Goal: Transaction & Acquisition: Purchase product/service

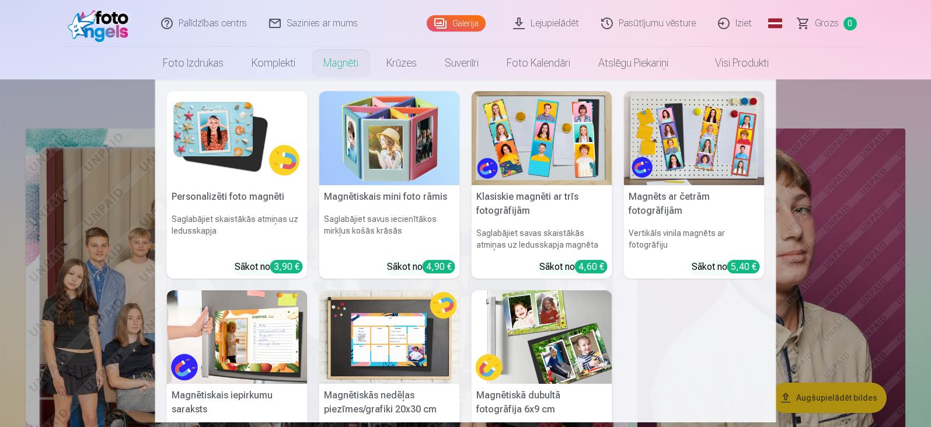
click at [334, 61] on link "Magnēti" at bounding box center [340, 63] width 63 height 33
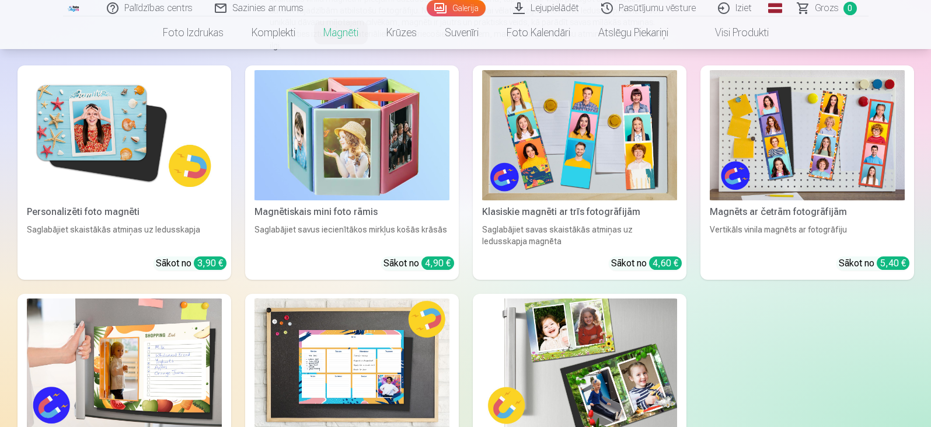
scroll to position [233, 0]
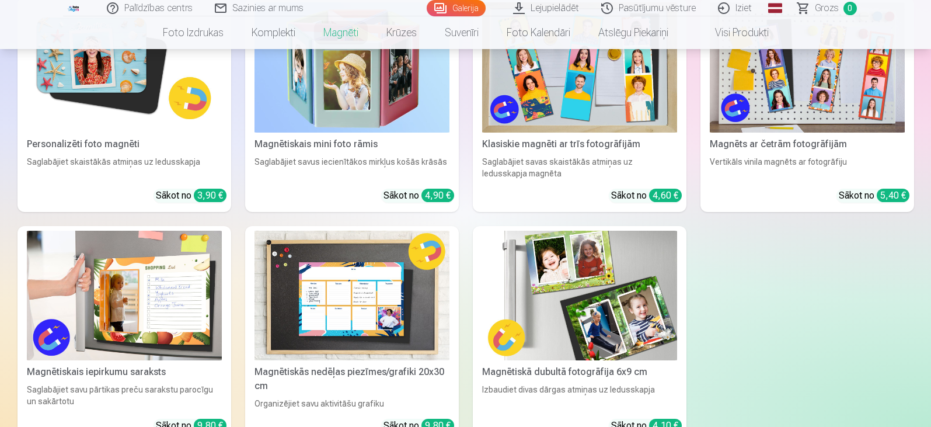
click at [594, 311] on img at bounding box center [579, 296] width 195 height 130
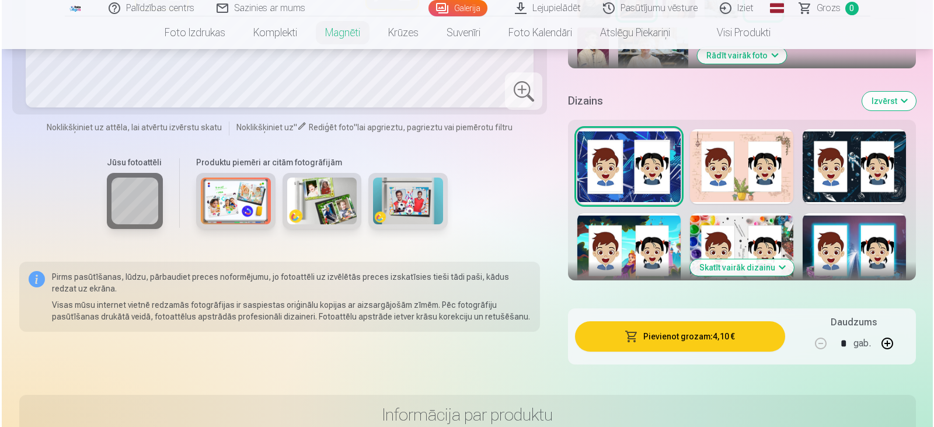
scroll to position [525, 0]
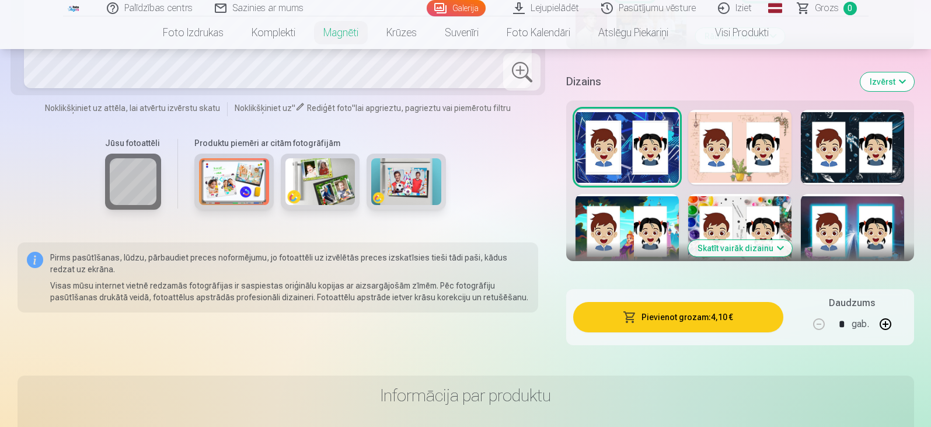
click at [674, 305] on button "Pievienot grozam : 4,10 €" at bounding box center [678, 317] width 210 height 30
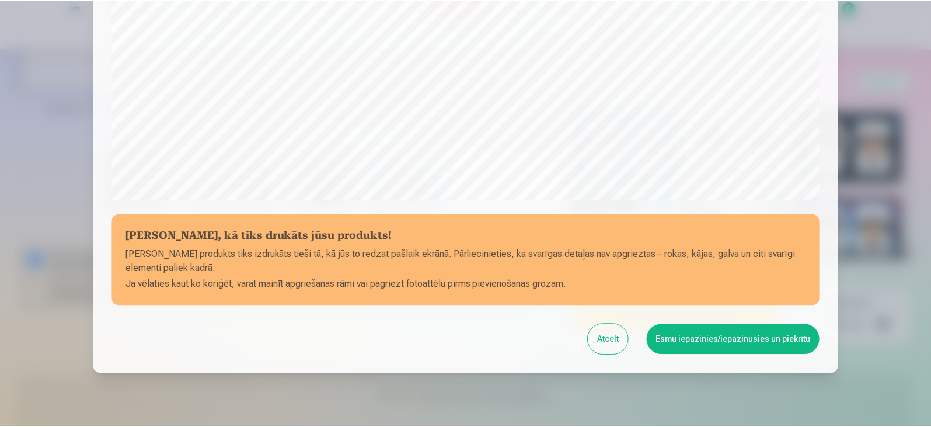
scroll to position [355, 0]
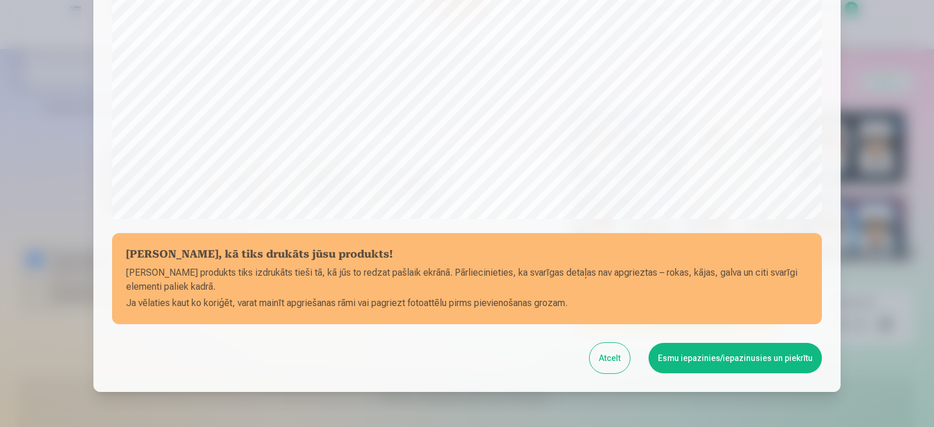
click at [742, 355] on button "Esmu iepazinies/iepazinusies un piekrītu" at bounding box center [734, 358] width 173 height 30
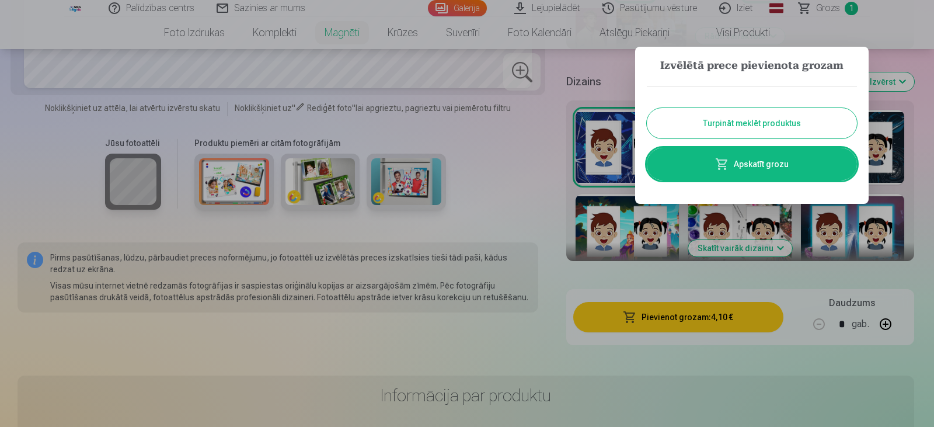
click at [729, 118] on button "Turpināt meklēt produktus" at bounding box center [752, 123] width 210 height 30
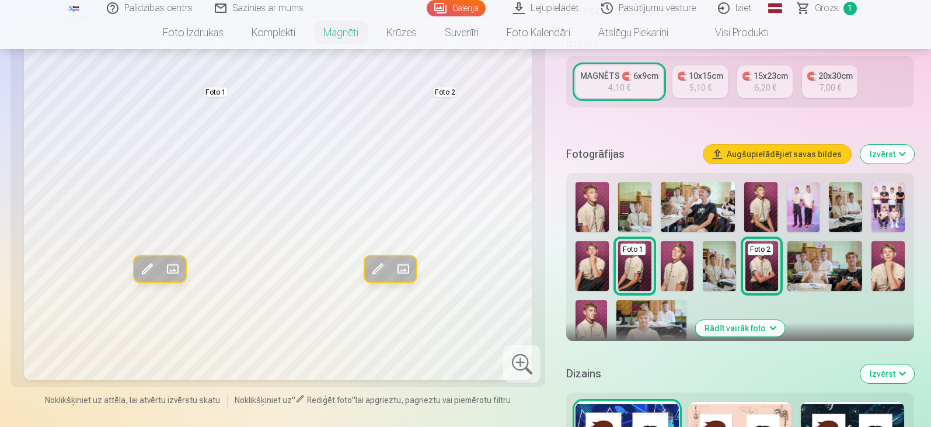
scroll to position [175, 0]
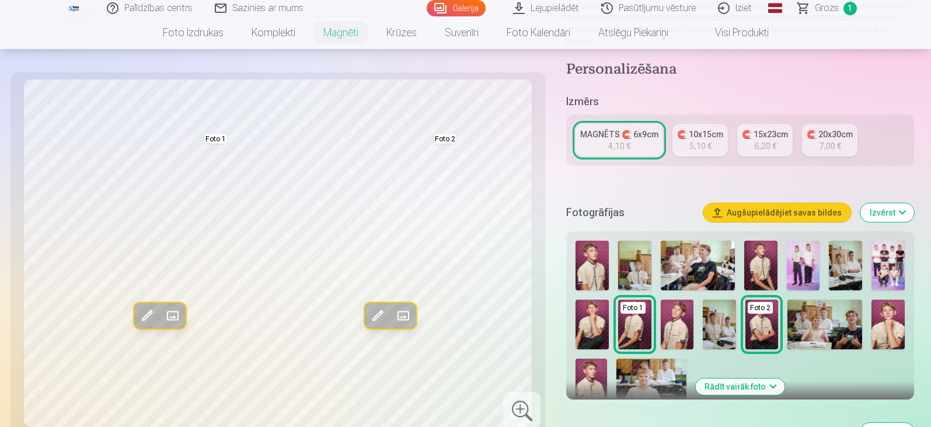
click at [593, 316] on img at bounding box center [591, 324] width 33 height 50
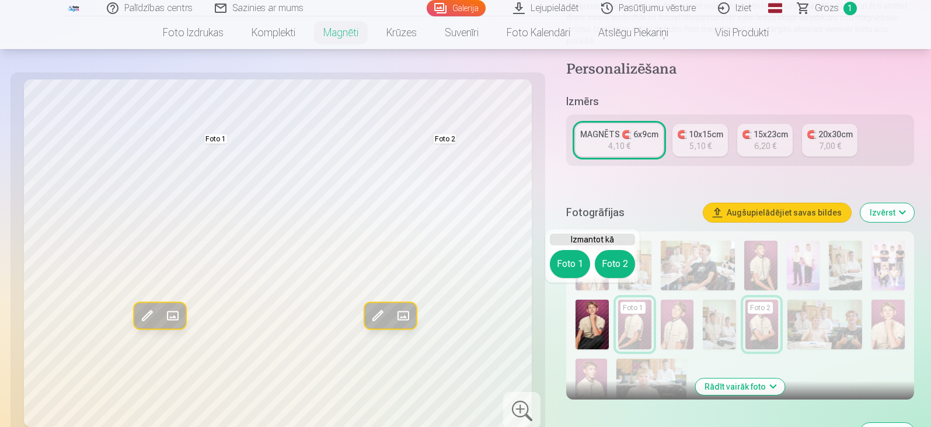
click at [160, 306] on button "Aizstāt" at bounding box center [173, 316] width 26 height 26
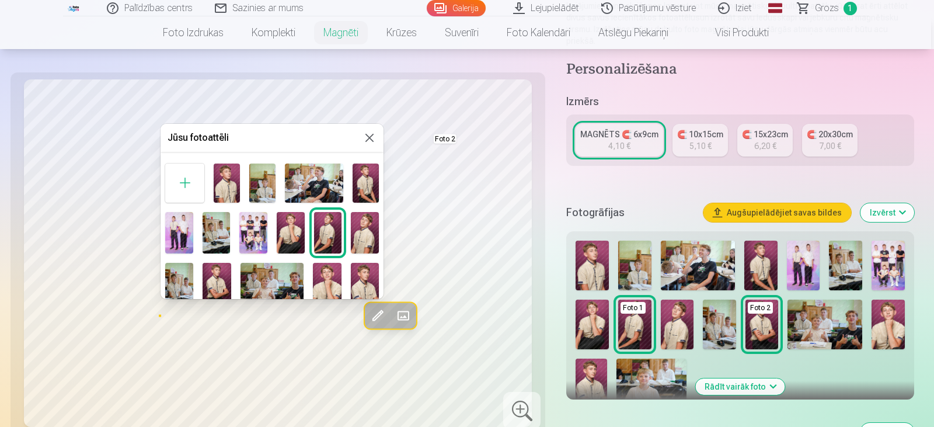
click at [555, 180] on div at bounding box center [467, 213] width 934 height 427
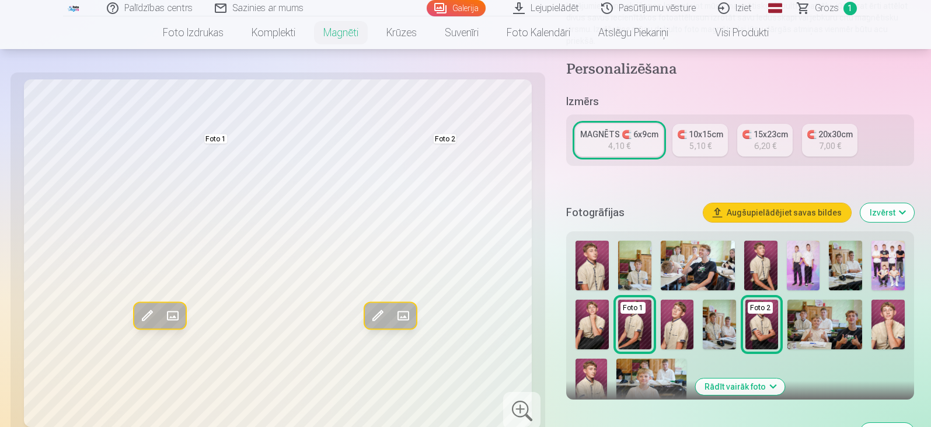
click at [592, 310] on img at bounding box center [591, 324] width 33 height 50
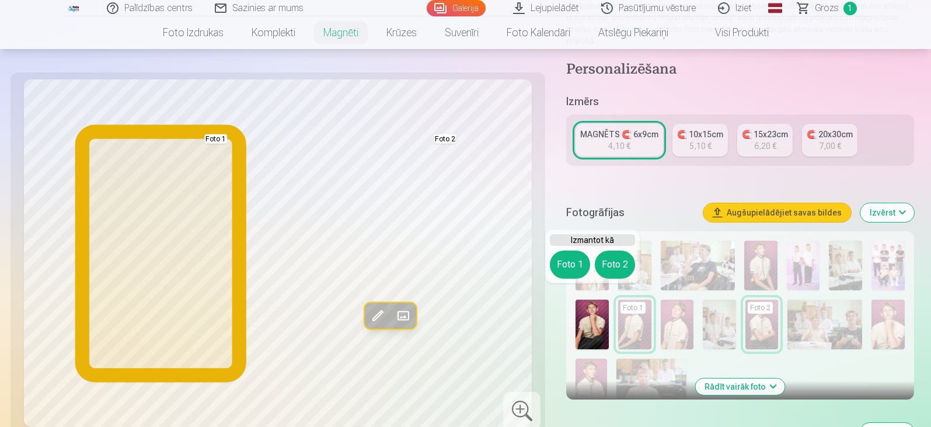
click at [572, 262] on button "Foto 1" at bounding box center [570, 264] width 40 height 28
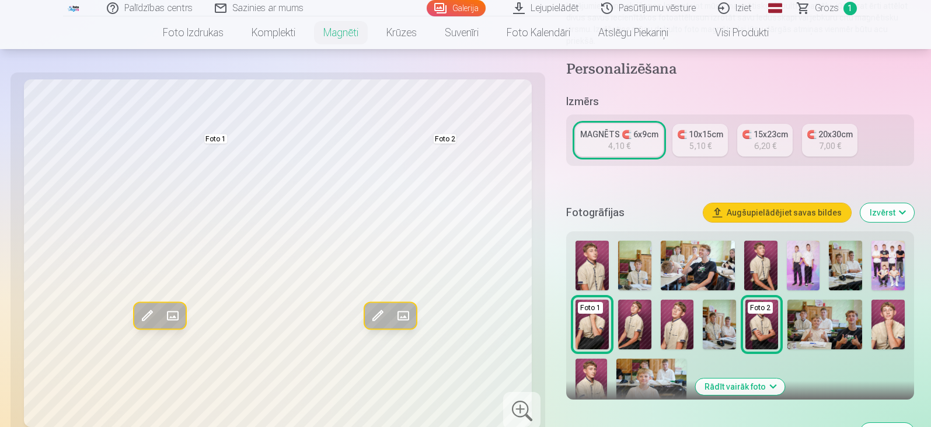
click at [591, 378] on img at bounding box center [590, 381] width 31 height 47
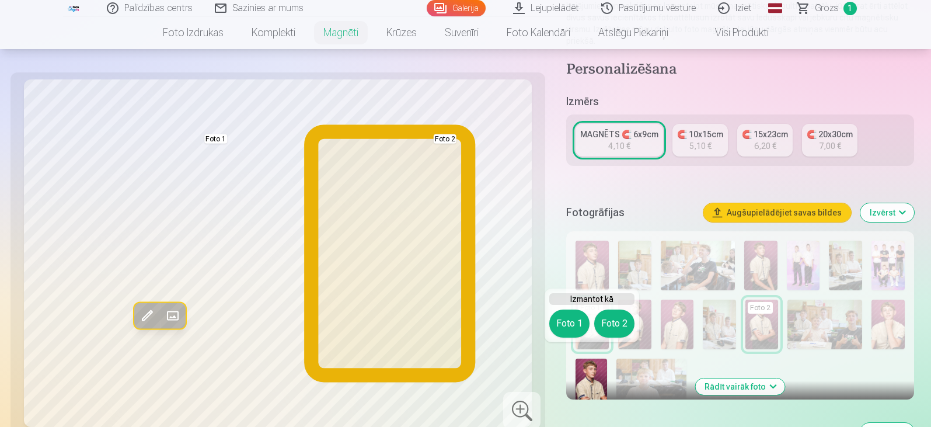
click at [606, 331] on button "Foto 2" at bounding box center [614, 323] width 40 height 28
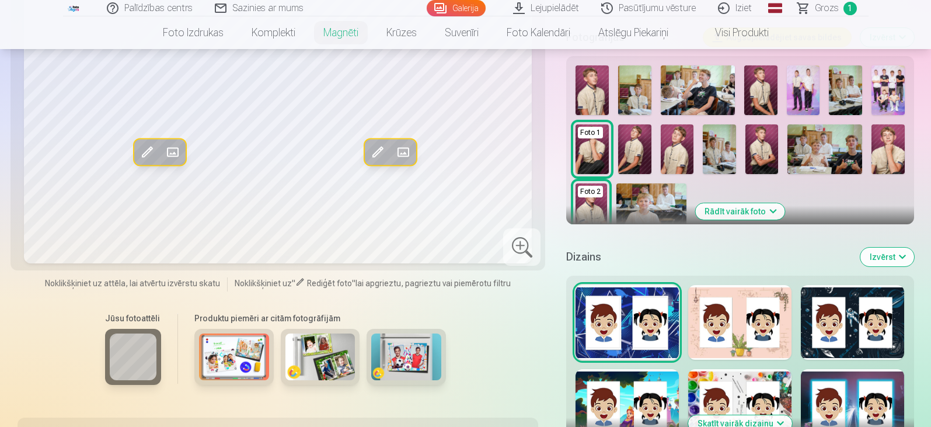
scroll to position [409, 0]
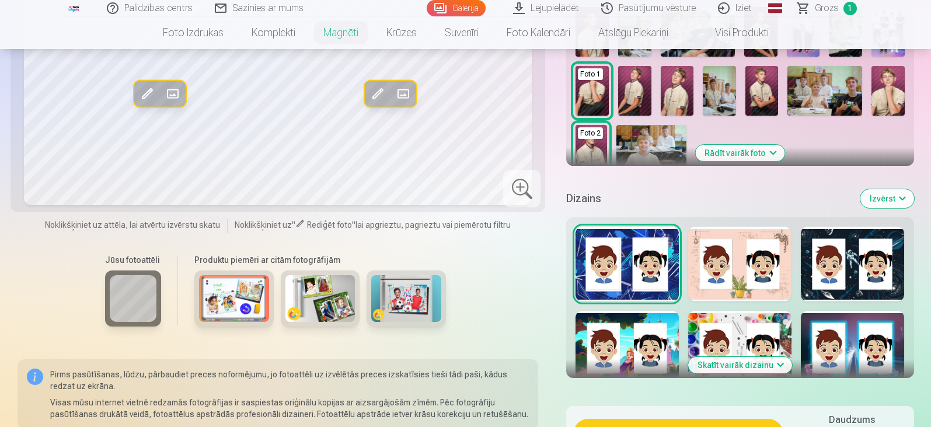
click at [628, 311] on div at bounding box center [626, 348] width 103 height 75
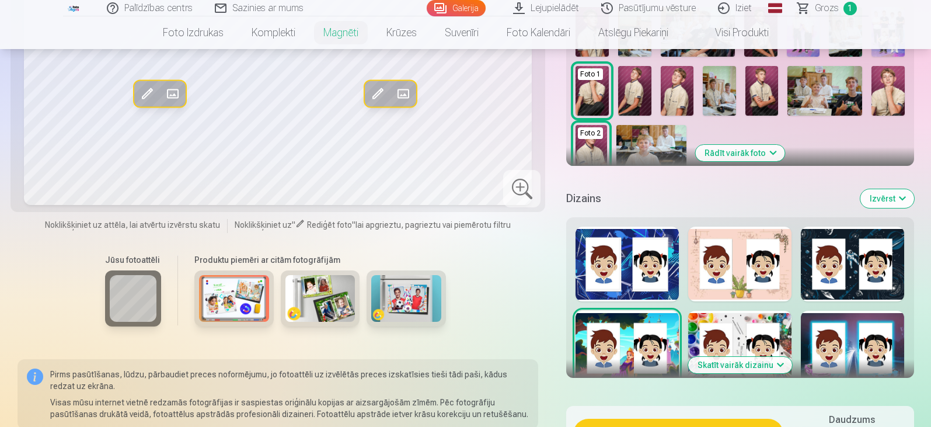
click at [582, 311] on div at bounding box center [626, 348] width 103 height 75
click at [735, 311] on div at bounding box center [739, 348] width 103 height 75
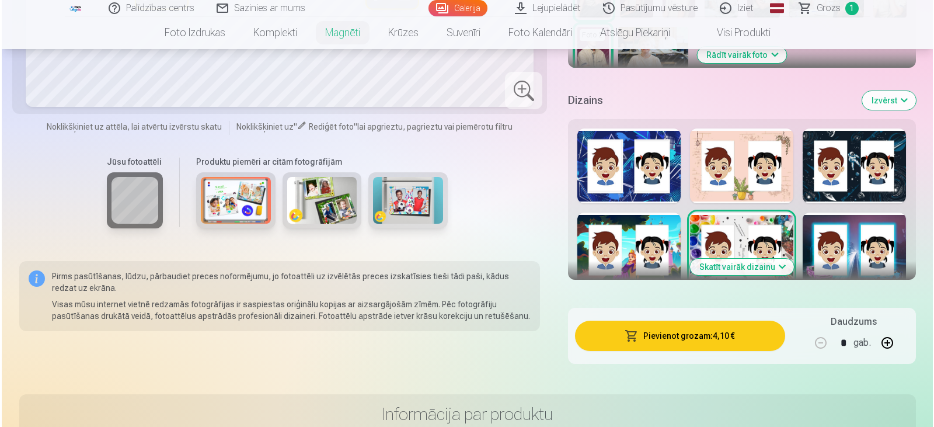
scroll to position [525, 0]
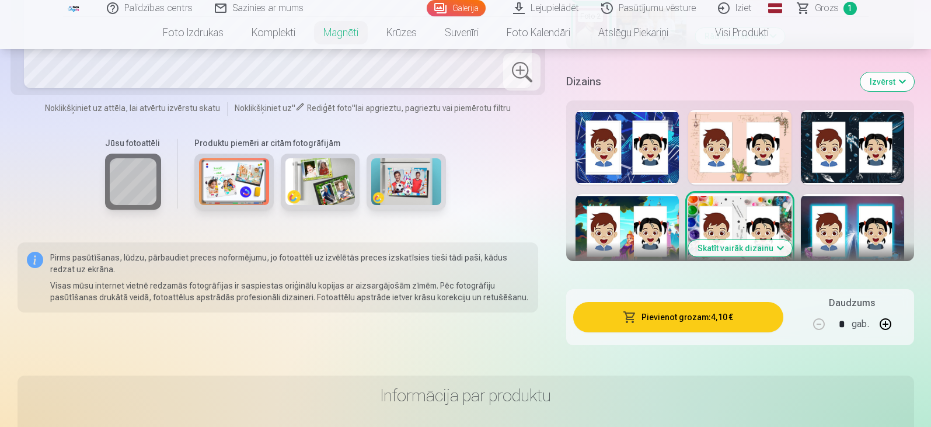
click at [682, 307] on button "Pievienot grozam : 4,10 €" at bounding box center [678, 317] width 210 height 30
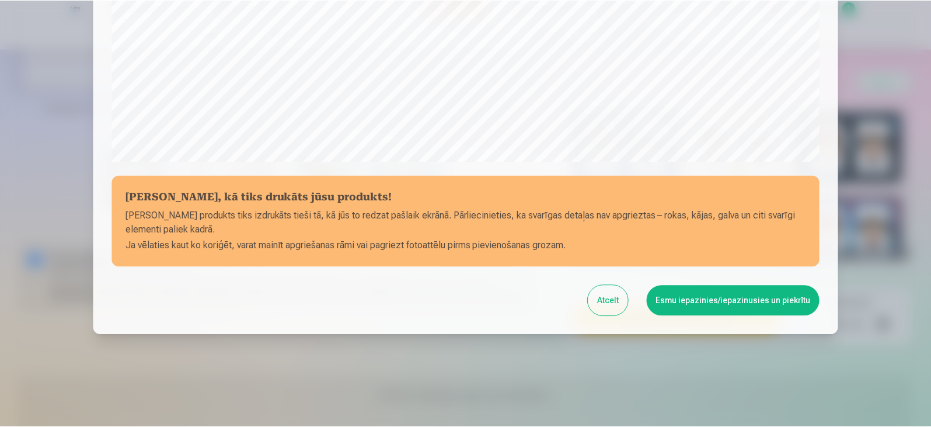
scroll to position [414, 0]
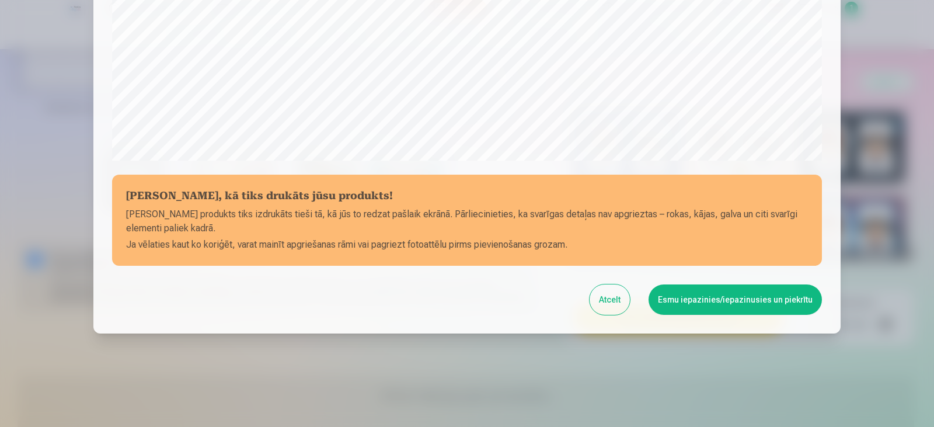
click at [716, 292] on button "Esmu iepazinies/iepazinusies un piekrītu" at bounding box center [734, 299] width 173 height 30
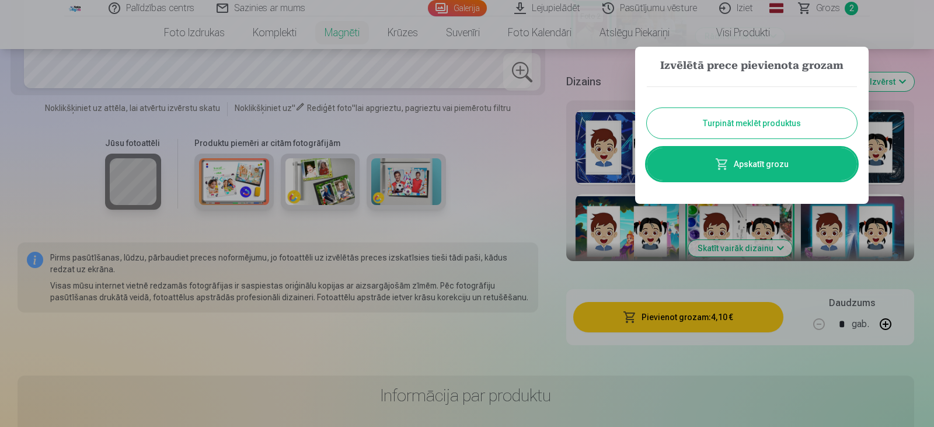
click at [736, 117] on button "Turpināt meklēt produktus" at bounding box center [752, 123] width 210 height 30
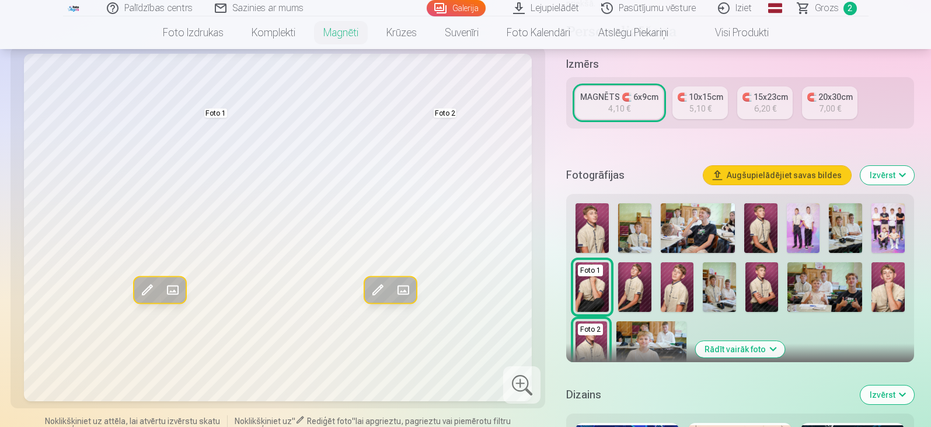
scroll to position [175, 0]
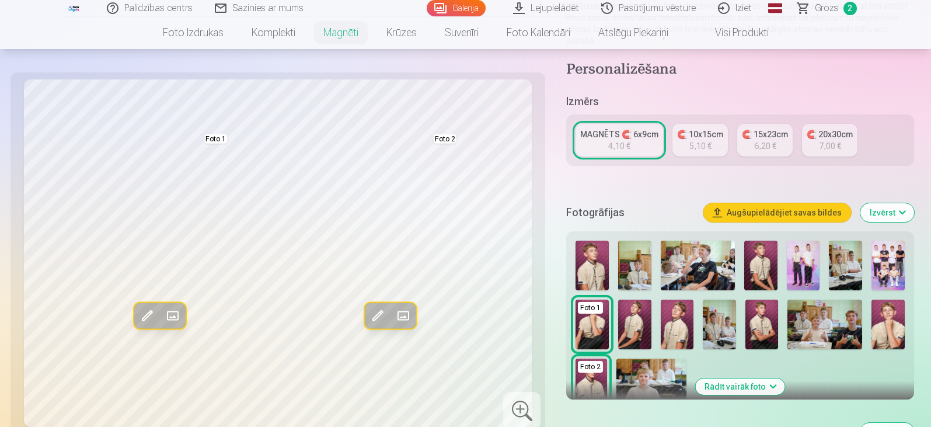
click at [755, 258] on img at bounding box center [760, 265] width 33 height 50
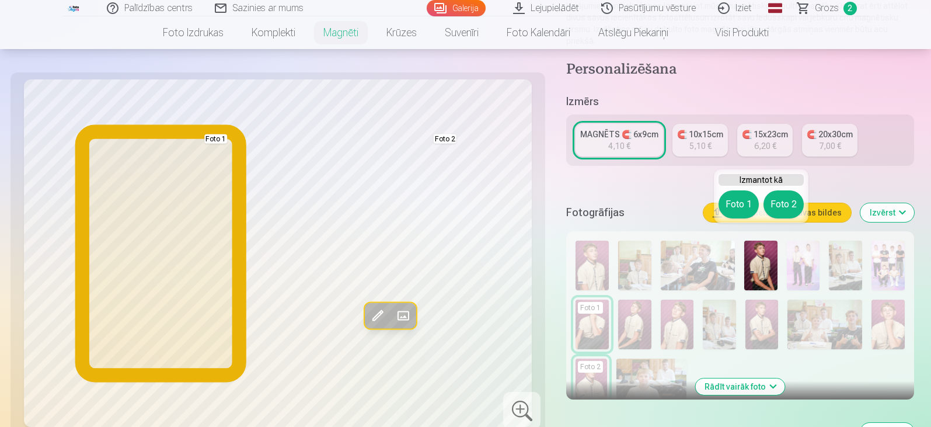
click at [737, 207] on button "Foto 1" at bounding box center [738, 204] width 40 height 28
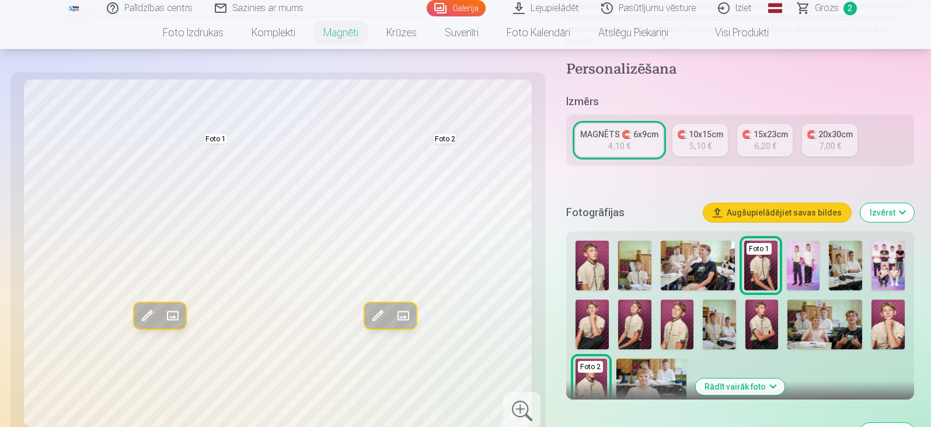
click at [636, 257] on img at bounding box center [634, 265] width 33 height 50
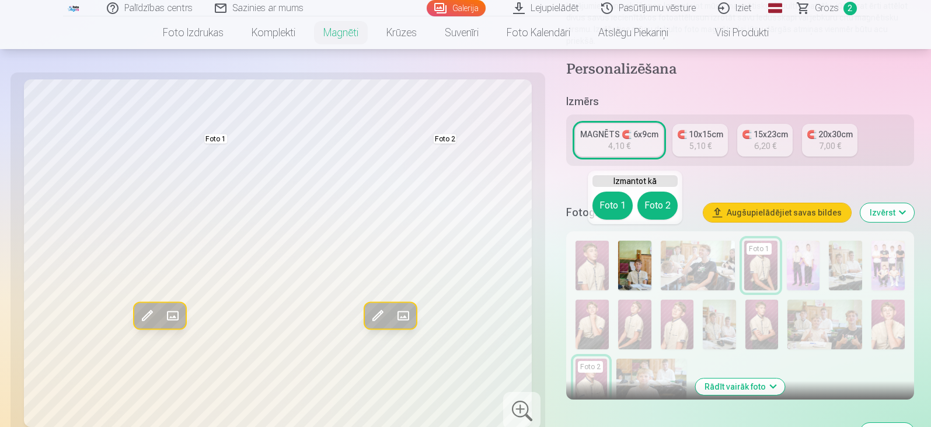
click at [738, 378] on button "Rādīt vairāk foto" at bounding box center [739, 386] width 89 height 16
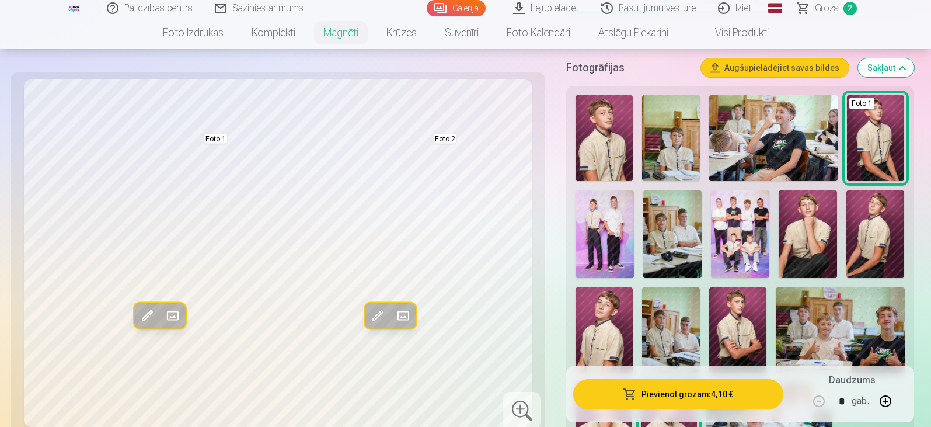
scroll to position [292, 0]
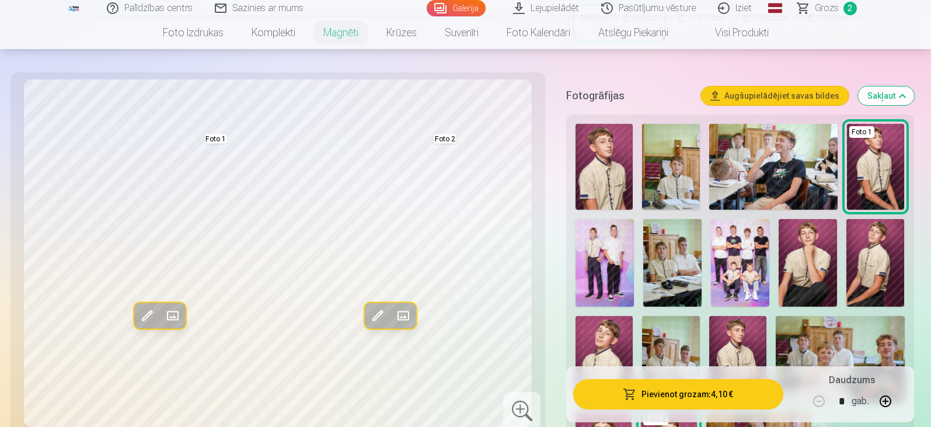
click at [804, 261] on img at bounding box center [808, 263] width 58 height 88
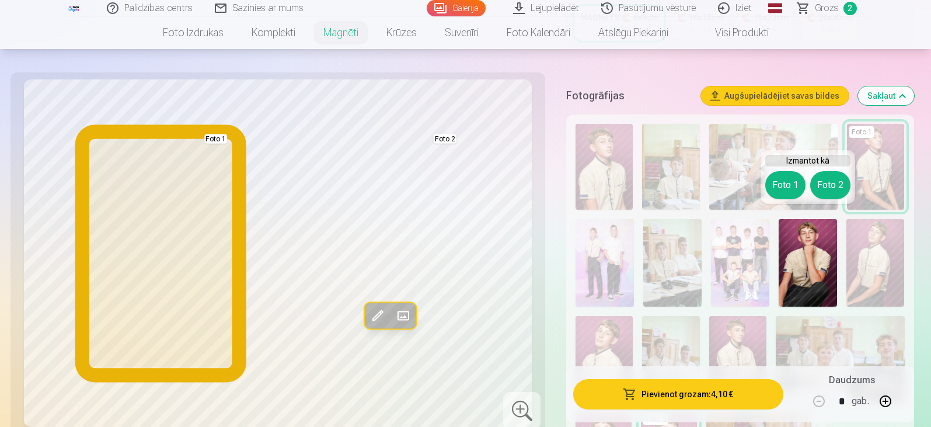
click at [782, 188] on button "Foto 1" at bounding box center [785, 185] width 40 height 28
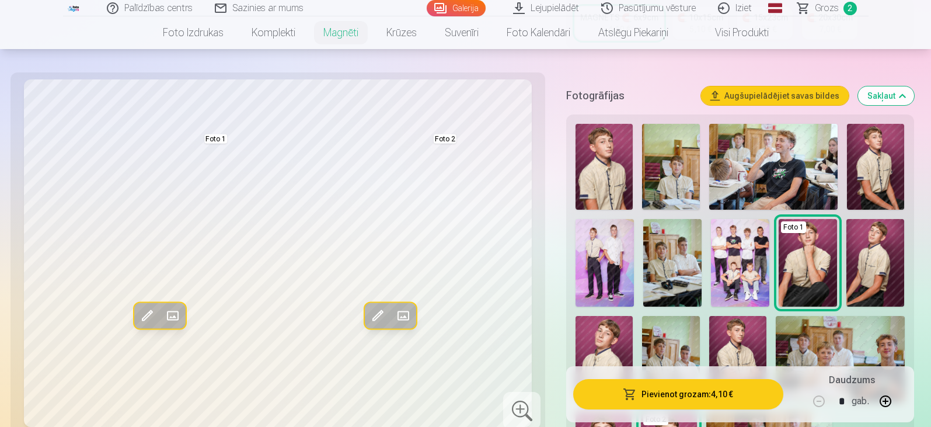
click at [681, 159] on img at bounding box center [670, 167] width 57 height 86
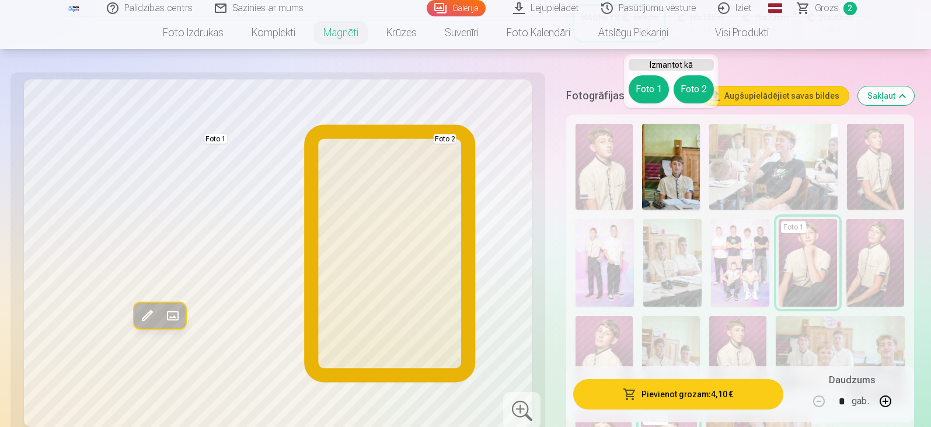
click at [694, 89] on button "Foto 2" at bounding box center [694, 89] width 40 height 28
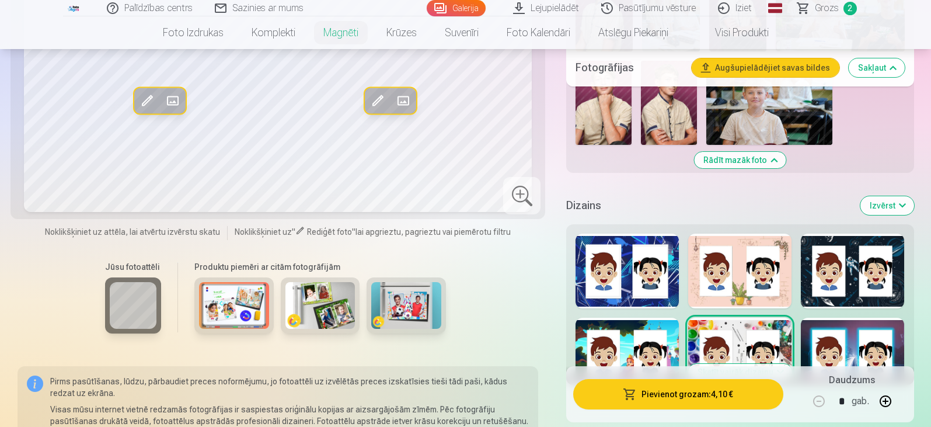
scroll to position [700, 0]
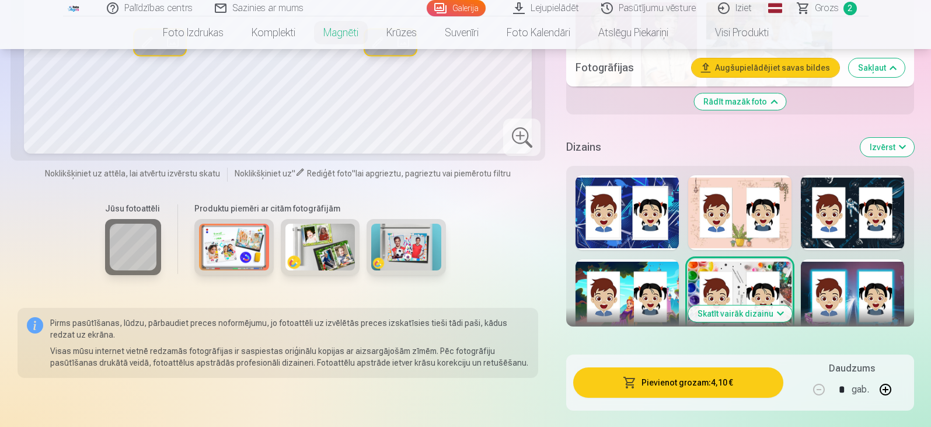
click at [773, 305] on button "Skatīt vairāk dizainu" at bounding box center [740, 313] width 104 height 16
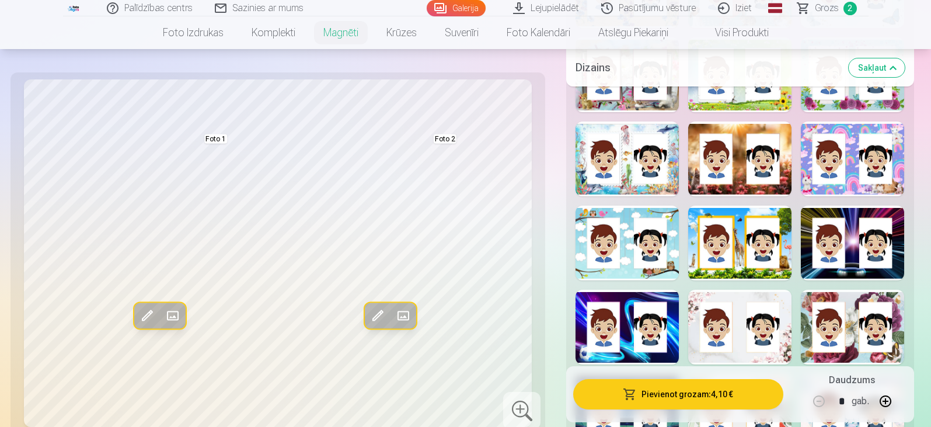
scroll to position [1109, 0]
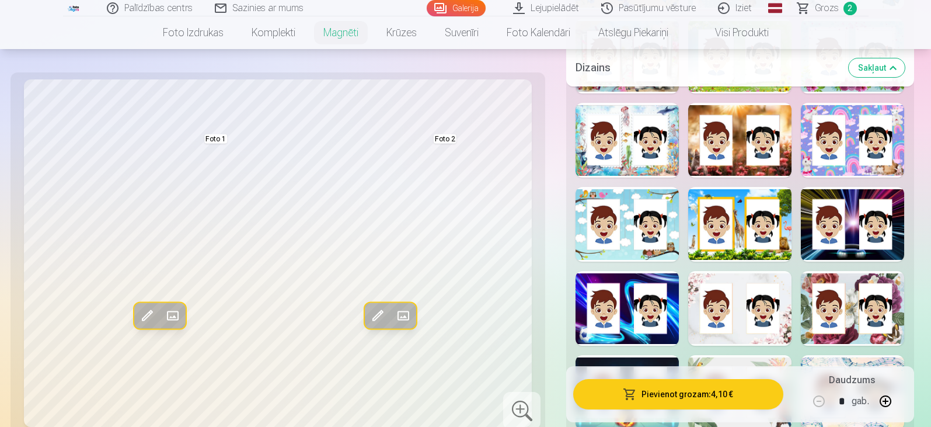
click at [758, 210] on div at bounding box center [739, 224] width 103 height 75
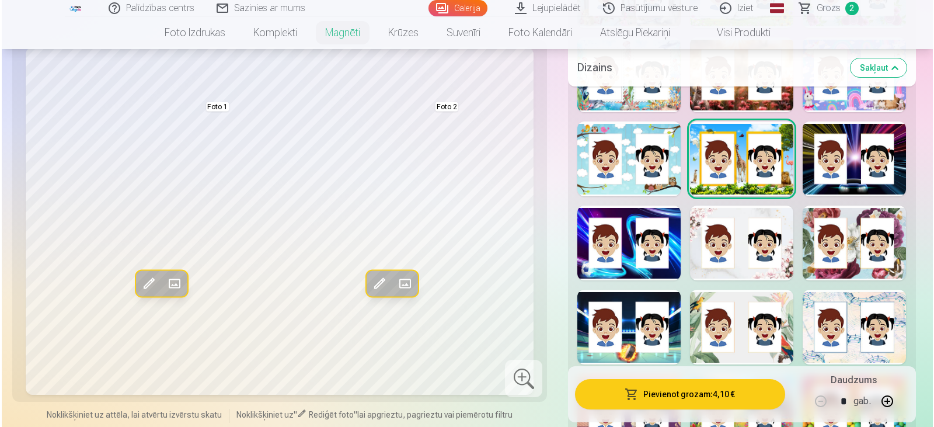
scroll to position [1226, 0]
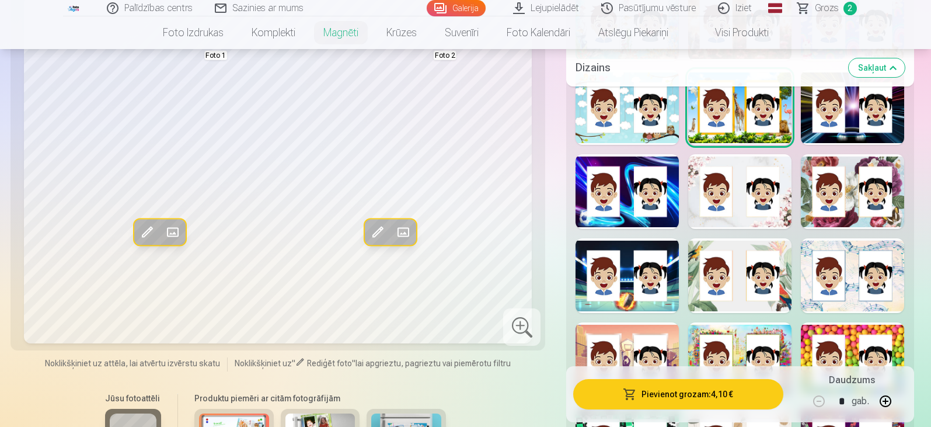
click at [718, 389] on button "Pievienot grozam : 4,10 €" at bounding box center [678, 394] width 210 height 30
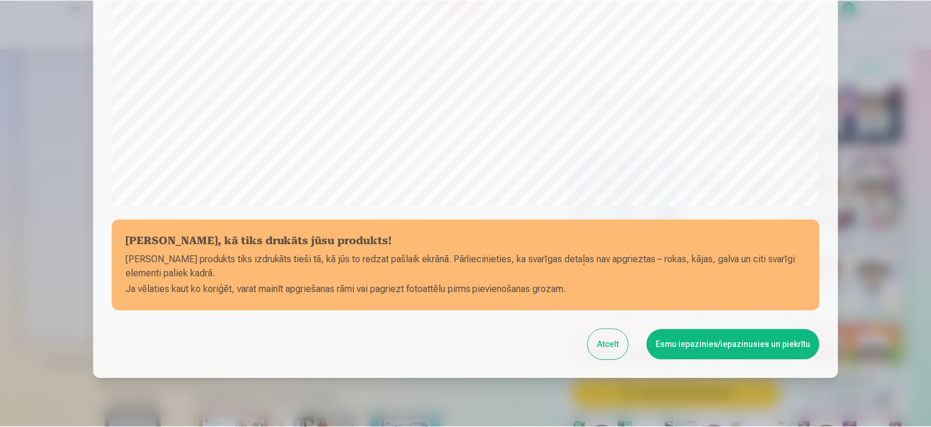
scroll to position [414, 0]
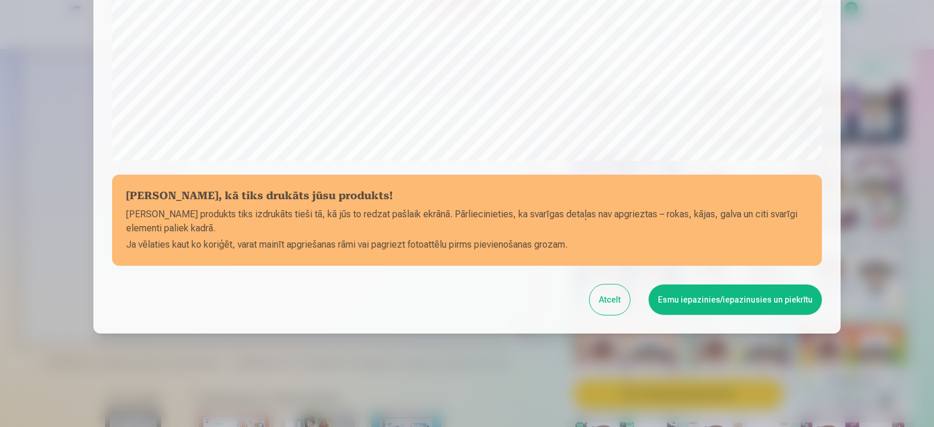
click at [709, 304] on button "Esmu iepazinies/iepazinusies un piekrītu" at bounding box center [734, 299] width 173 height 30
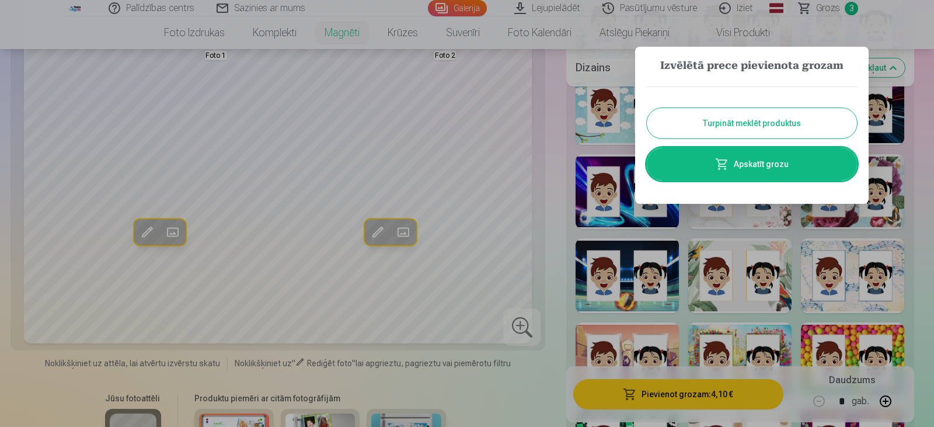
click at [784, 127] on button "Turpināt meklēt produktus" at bounding box center [752, 123] width 210 height 30
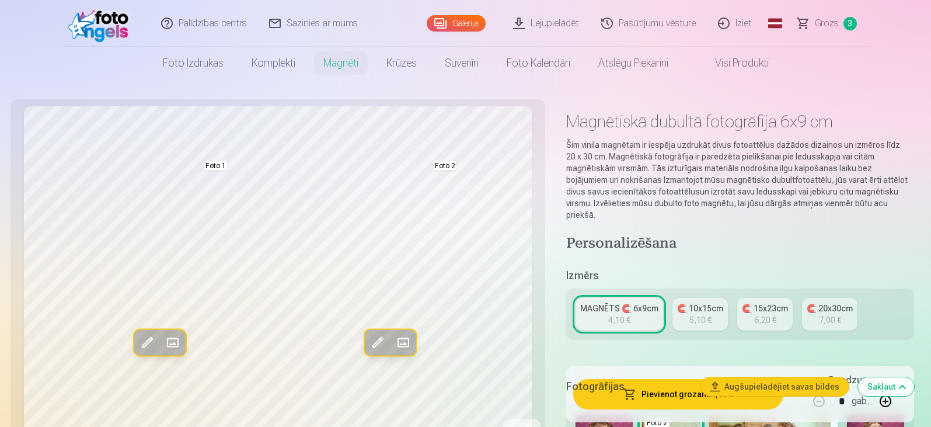
scroll to position [0, 0]
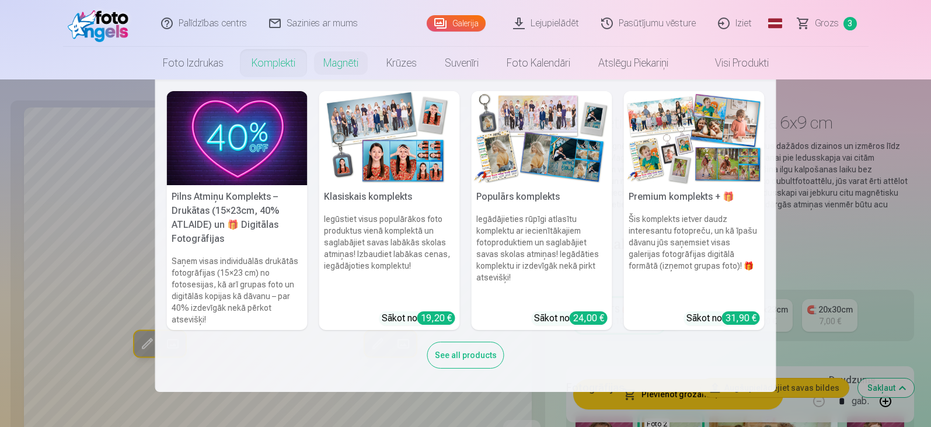
click at [259, 57] on link "Komplekti" at bounding box center [274, 63] width 72 height 33
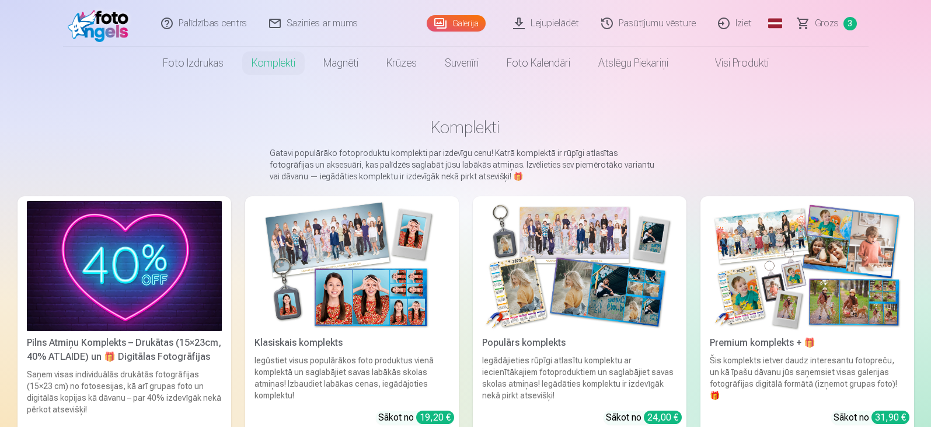
click at [340, 338] on div "Klasiskais komplekts" at bounding box center [352, 343] width 204 height 14
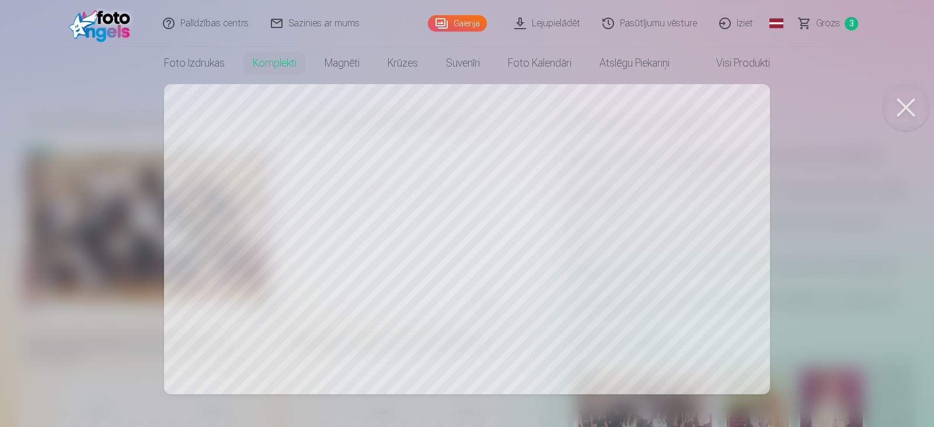
click at [337, 252] on div at bounding box center [467, 213] width 934 height 427
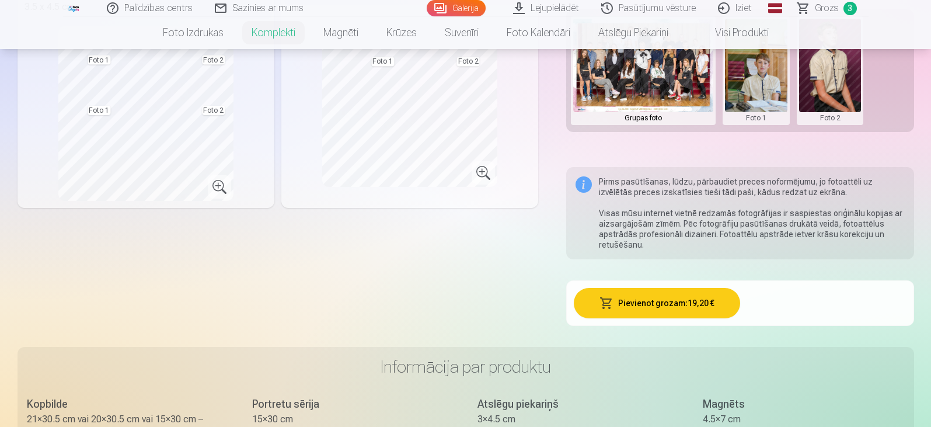
scroll to position [175, 0]
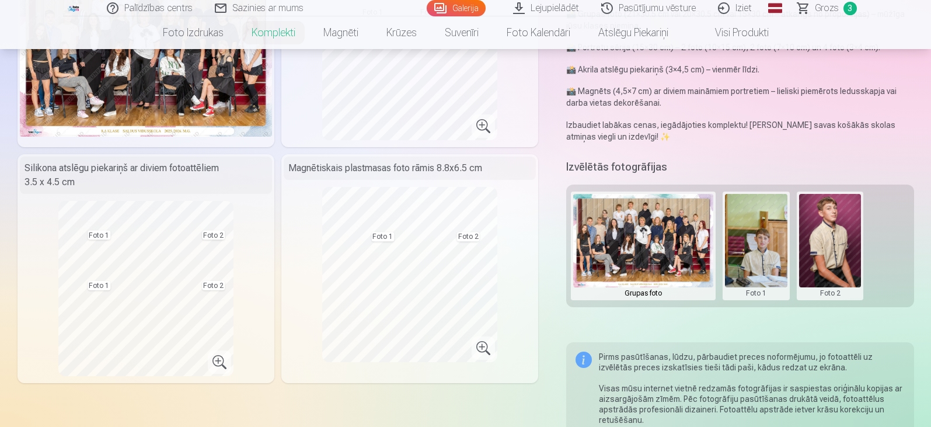
click at [769, 218] on button at bounding box center [756, 246] width 62 height 104
click at [775, 334] on div at bounding box center [465, 213] width 931 height 427
click at [769, 273] on button at bounding box center [756, 246] width 62 height 104
click at [772, 241] on button "Nomainiet foto" at bounding box center [755, 245] width 95 height 33
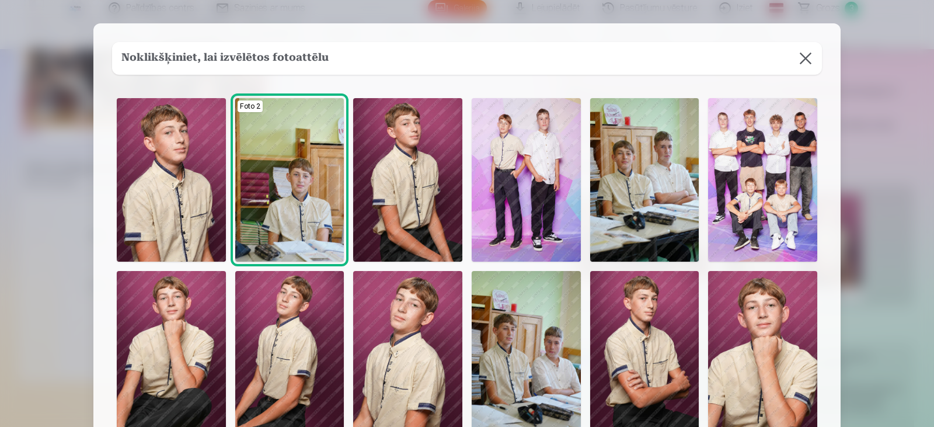
click at [773, 168] on img at bounding box center [762, 179] width 109 height 163
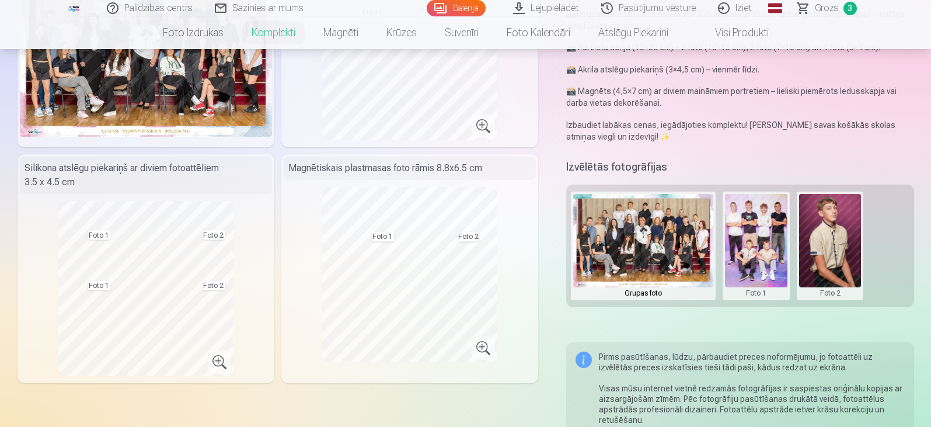
click at [812, 221] on button at bounding box center [830, 246] width 62 height 104
click at [821, 242] on button "Nomainiet foto" at bounding box center [829, 245] width 95 height 33
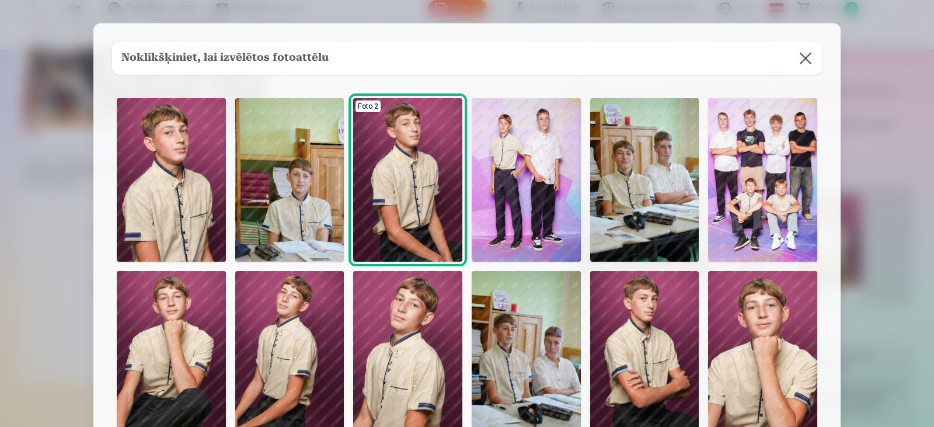
click at [705, 186] on div "Foto 2" at bounding box center [467, 350] width 710 height 514
click at [678, 200] on img at bounding box center [644, 179] width 109 height 163
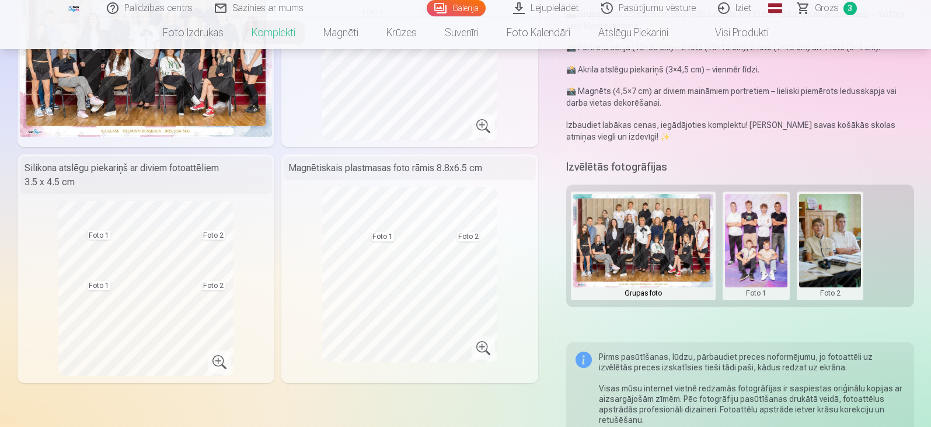
click at [853, 239] on button at bounding box center [830, 246] width 62 height 104
click at [845, 244] on button "Nomainiet foto" at bounding box center [829, 245] width 95 height 33
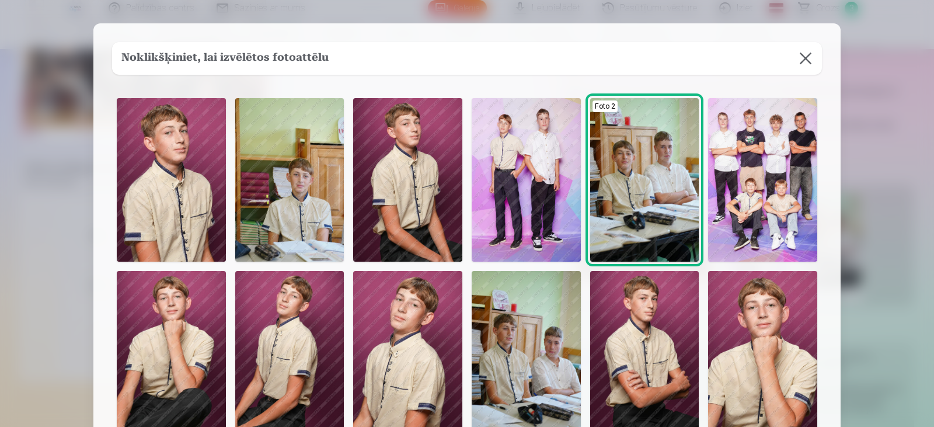
click at [539, 175] on img at bounding box center [526, 179] width 109 height 163
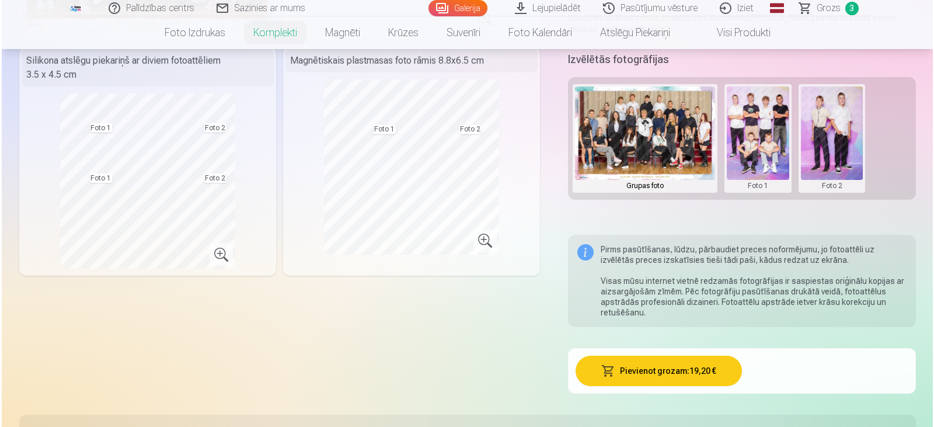
scroll to position [292, 0]
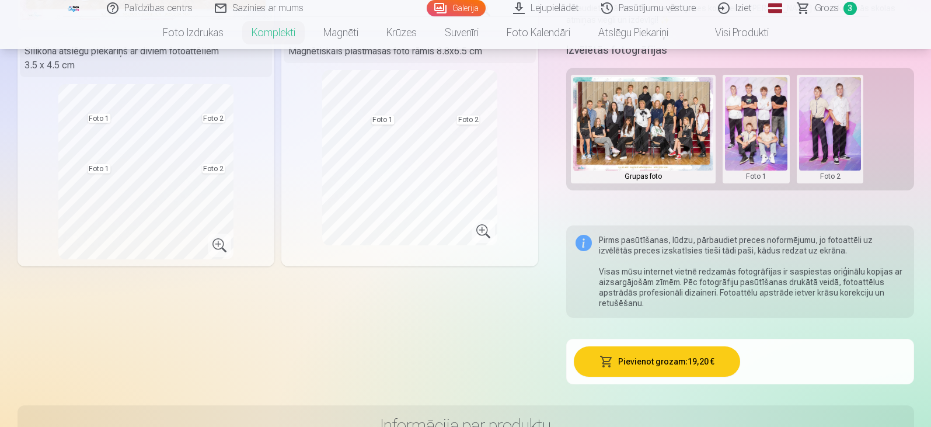
click at [679, 354] on button "Pievienot grozam : 19,20 €" at bounding box center [657, 361] width 166 height 30
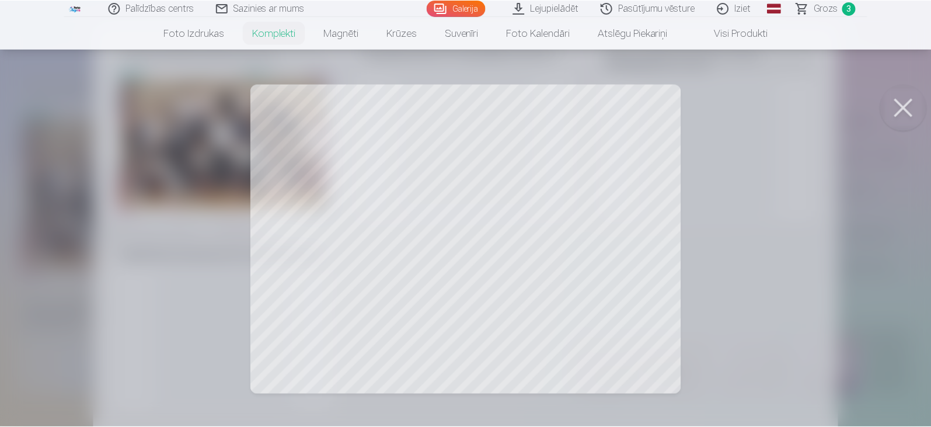
scroll to position [33, 0]
click at [891, 106] on button at bounding box center [906, 107] width 47 height 47
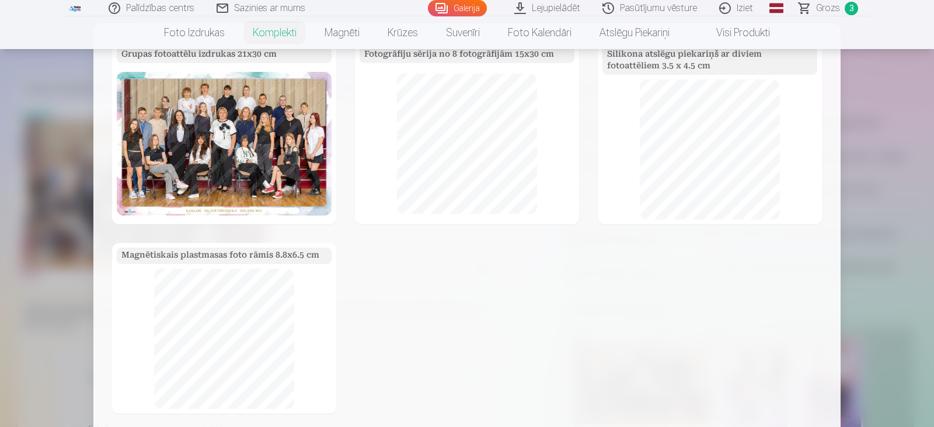
click at [35, 191] on div at bounding box center [467, 213] width 934 height 427
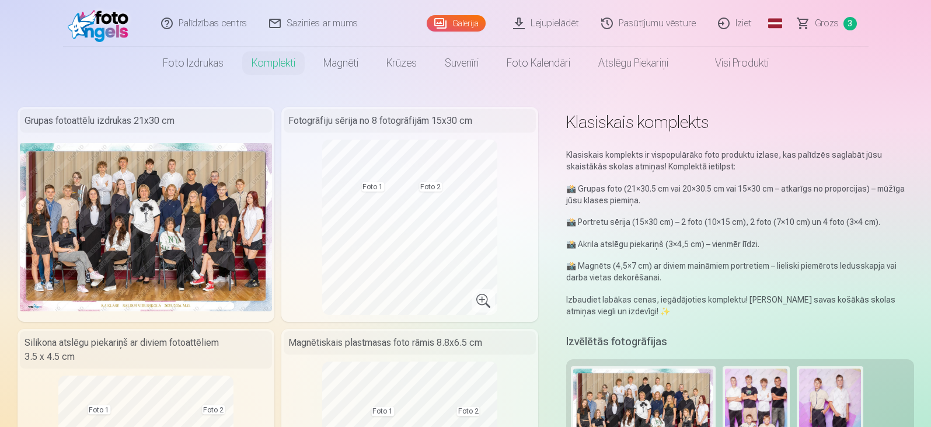
scroll to position [0, 0]
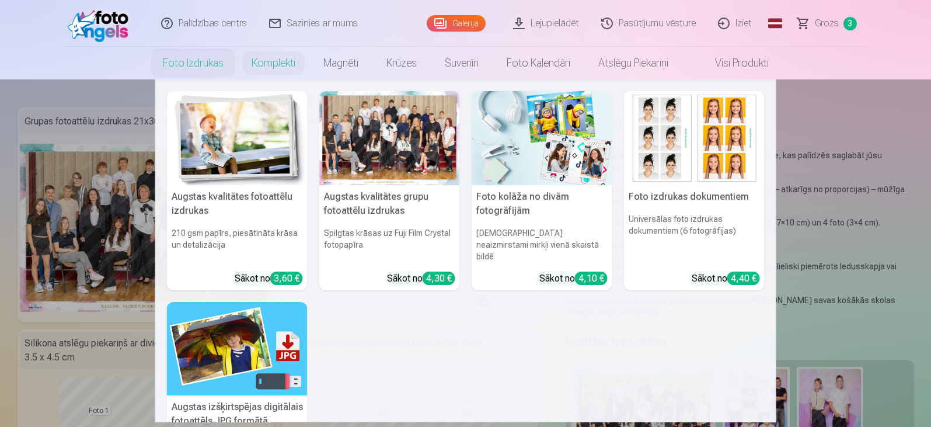
click at [195, 61] on link "Foto izdrukas" at bounding box center [193, 63] width 89 height 33
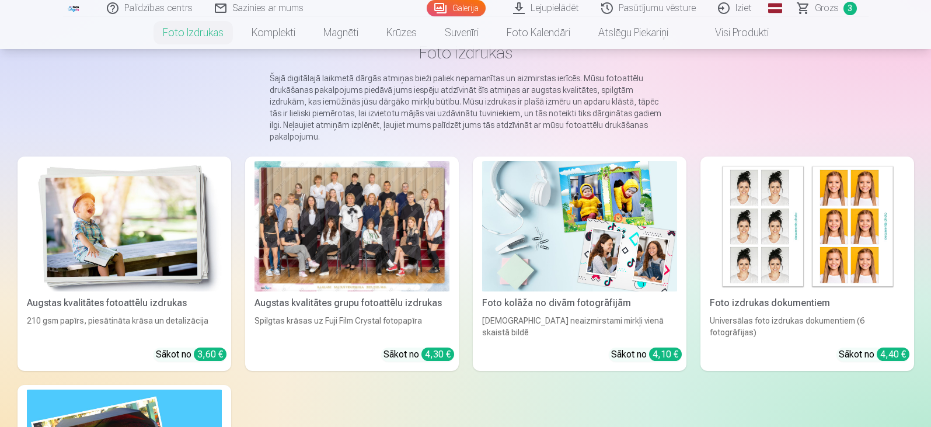
scroll to position [175, 0]
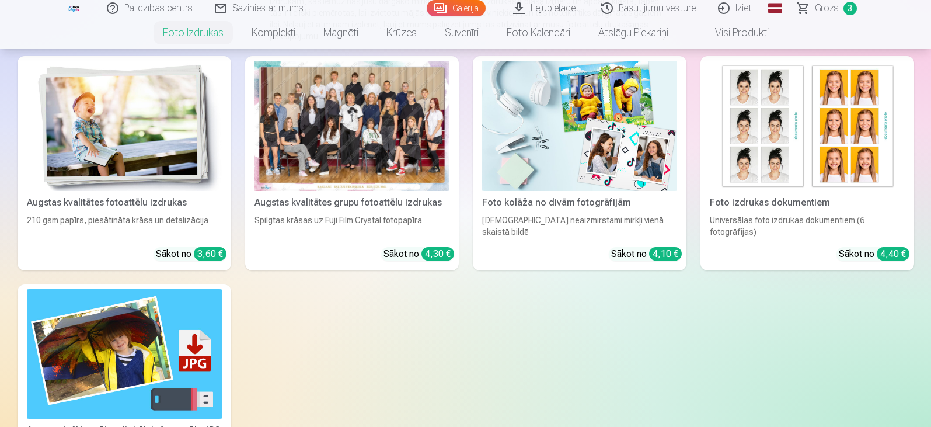
click at [362, 144] on div at bounding box center [351, 126] width 195 height 130
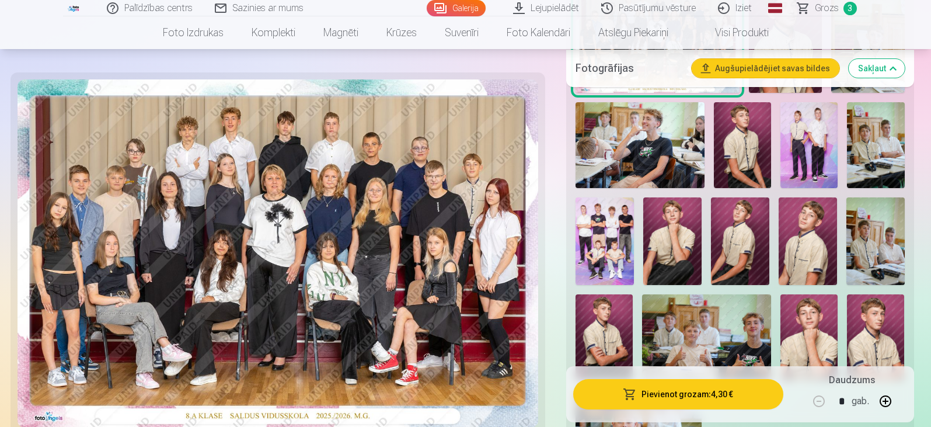
scroll to position [467, 0]
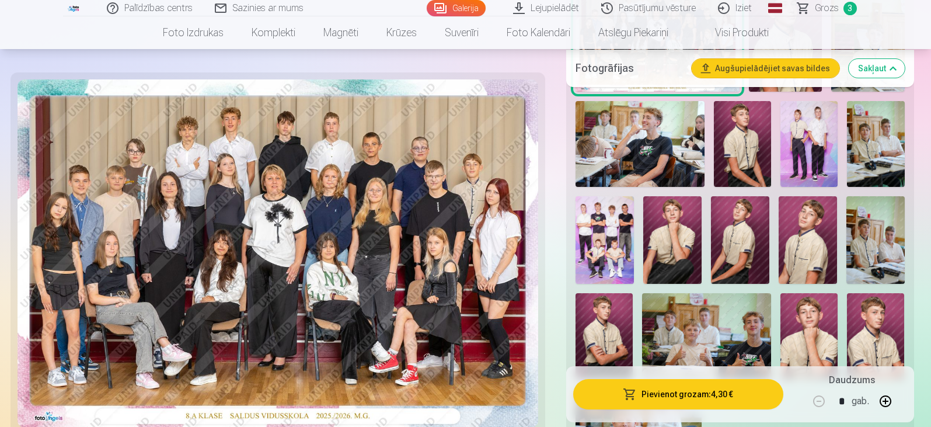
click at [665, 396] on button "Pievienot grozam : 4,30 €" at bounding box center [678, 394] width 210 height 30
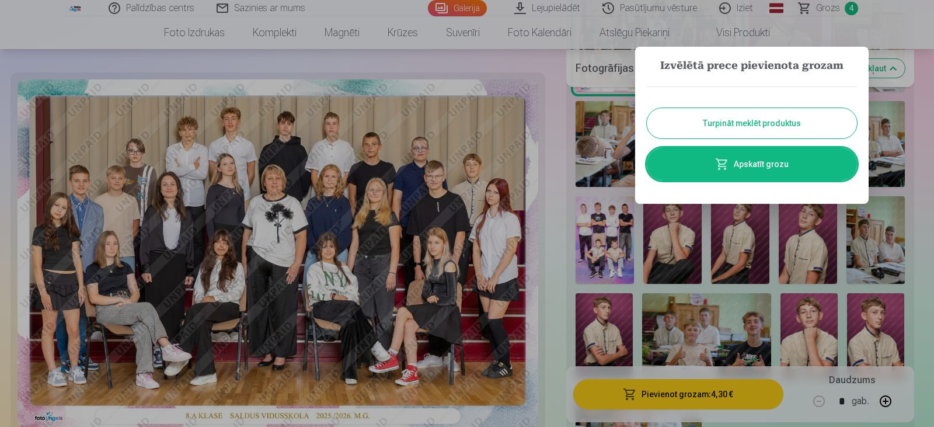
click at [729, 123] on button "Turpināt meklēt produktus" at bounding box center [752, 123] width 210 height 30
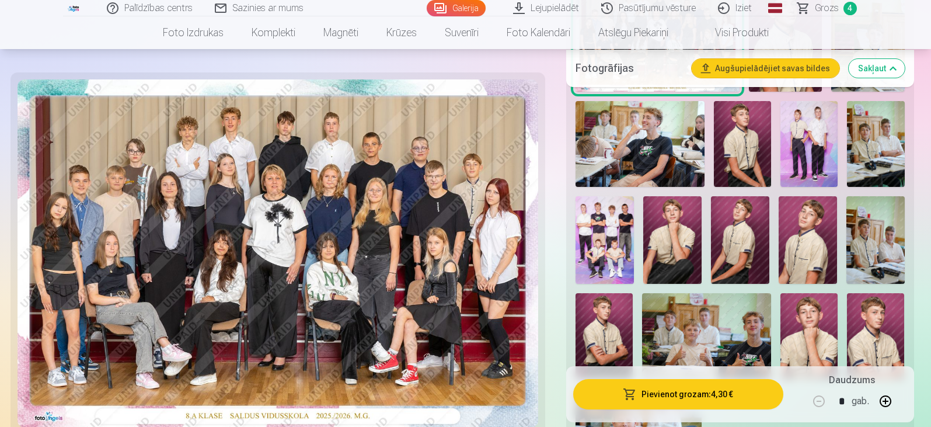
click at [595, 231] on img at bounding box center [604, 240] width 58 height 88
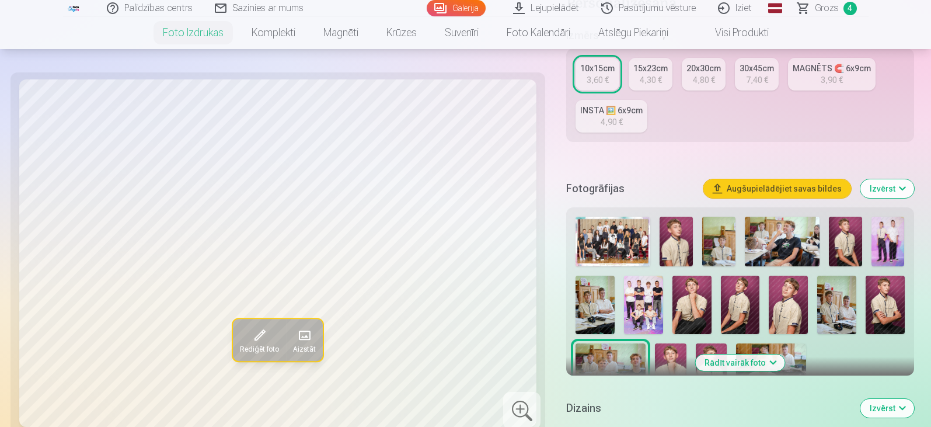
scroll to position [233, 0]
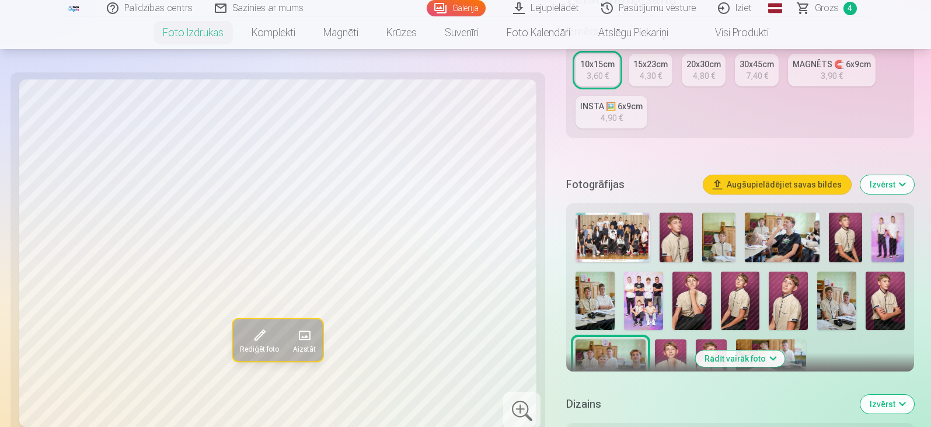
click at [644, 315] on img at bounding box center [643, 300] width 39 height 58
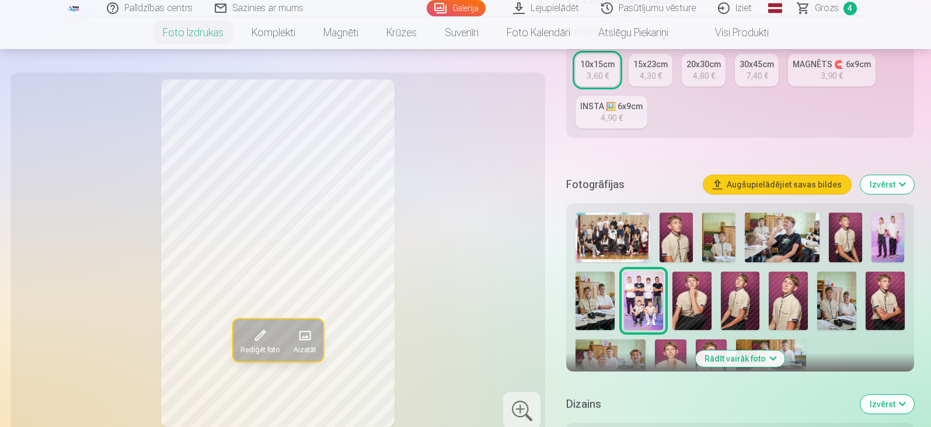
scroll to position [175, 0]
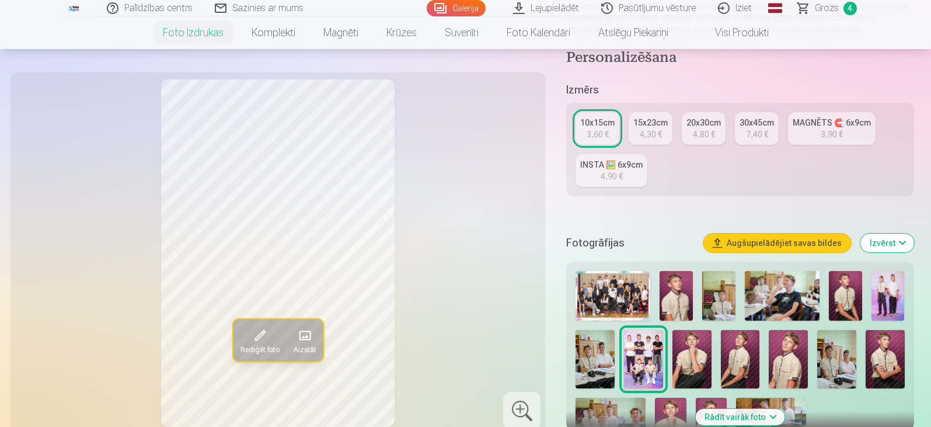
click at [604, 127] on div "10x15cm" at bounding box center [597, 123] width 34 height 12
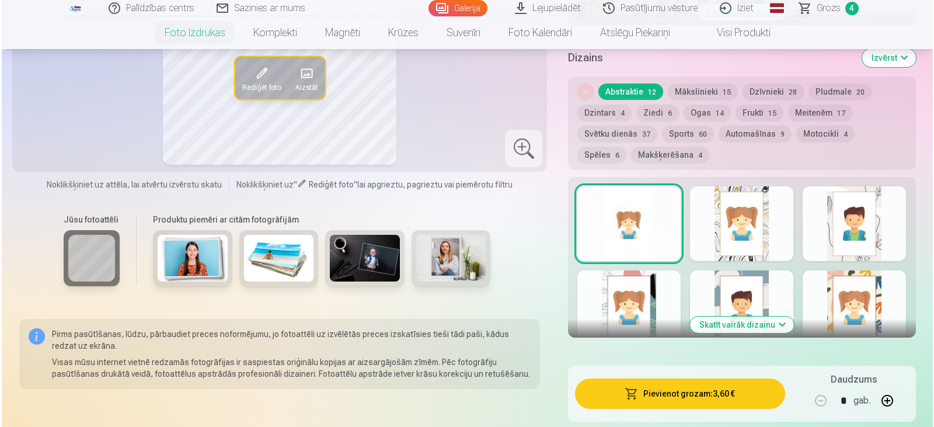
scroll to position [584, 0]
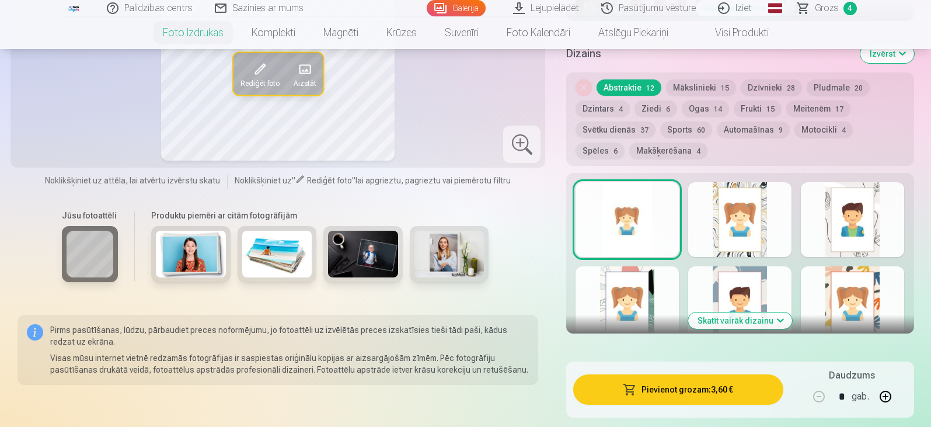
click at [686, 385] on button "Pievienot grozam : 3,60 €" at bounding box center [678, 389] width 210 height 30
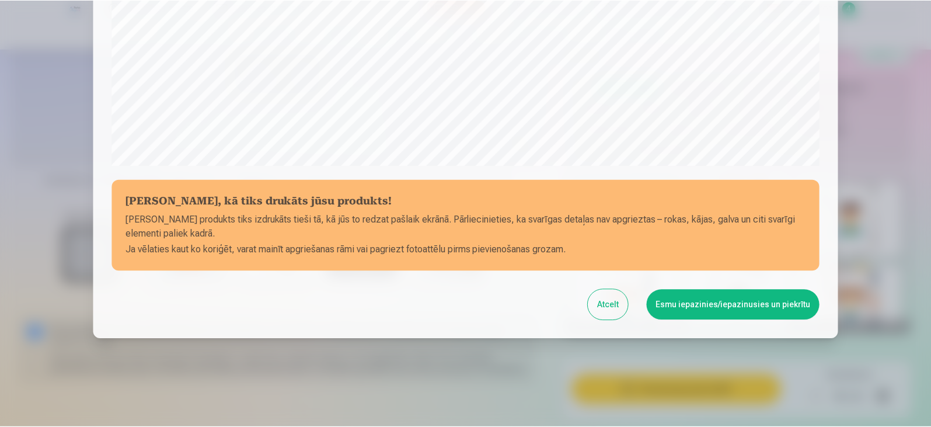
scroll to position [414, 0]
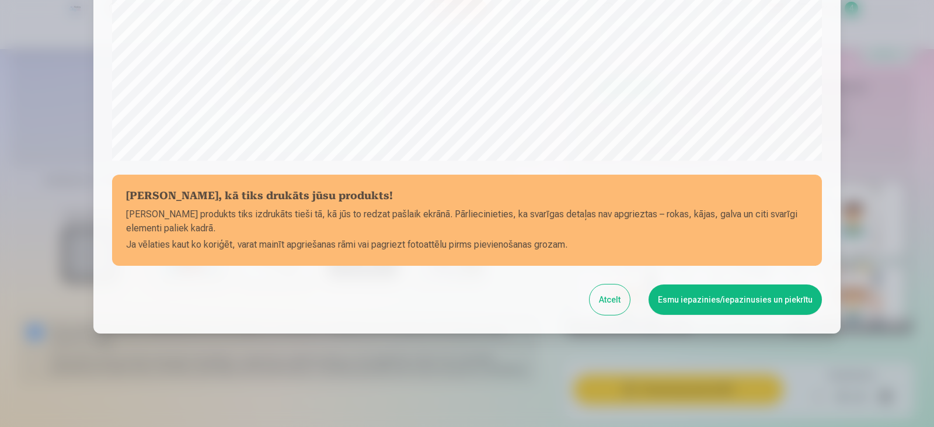
click at [714, 300] on button "Esmu iepazinies/iepazinusies un piekrītu" at bounding box center [734, 299] width 173 height 30
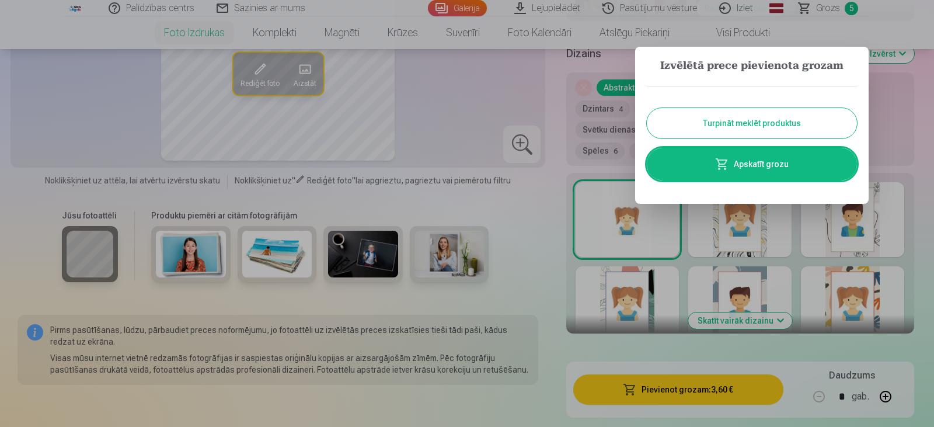
click at [703, 116] on button "Turpināt meklēt produktus" at bounding box center [752, 123] width 210 height 30
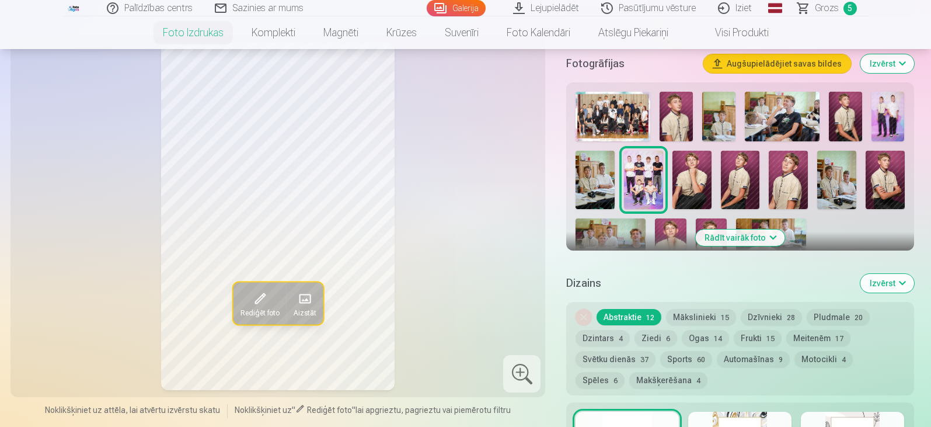
scroll to position [292, 0]
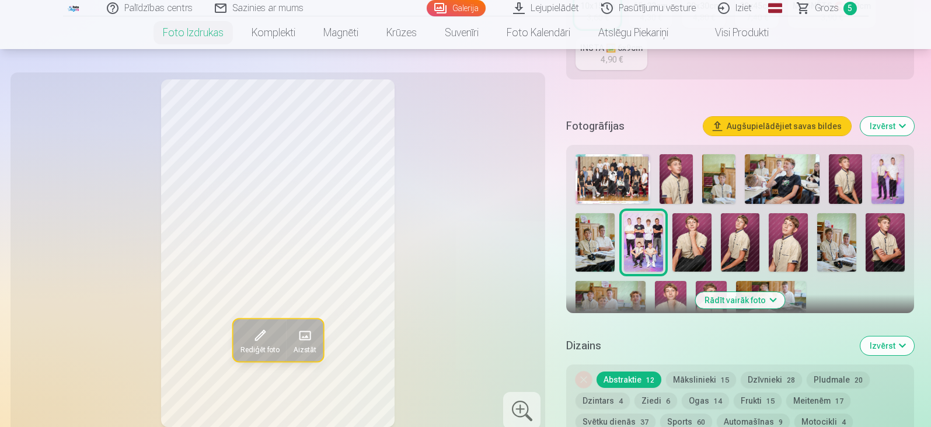
click at [840, 248] on img at bounding box center [836, 242] width 39 height 58
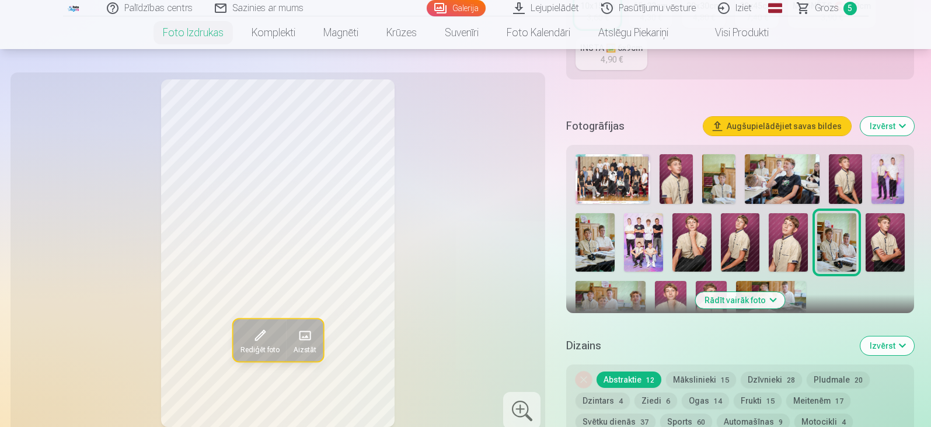
click at [897, 183] on img at bounding box center [887, 179] width 33 height 50
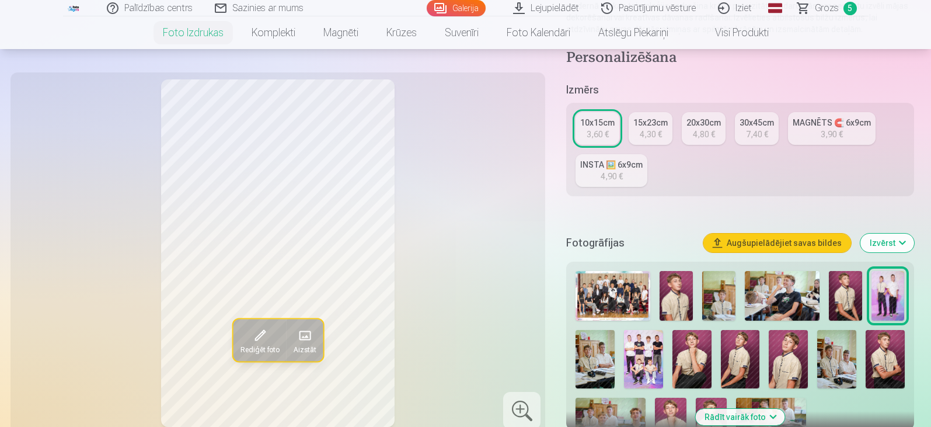
click at [591, 127] on div "10x15cm" at bounding box center [597, 123] width 34 height 12
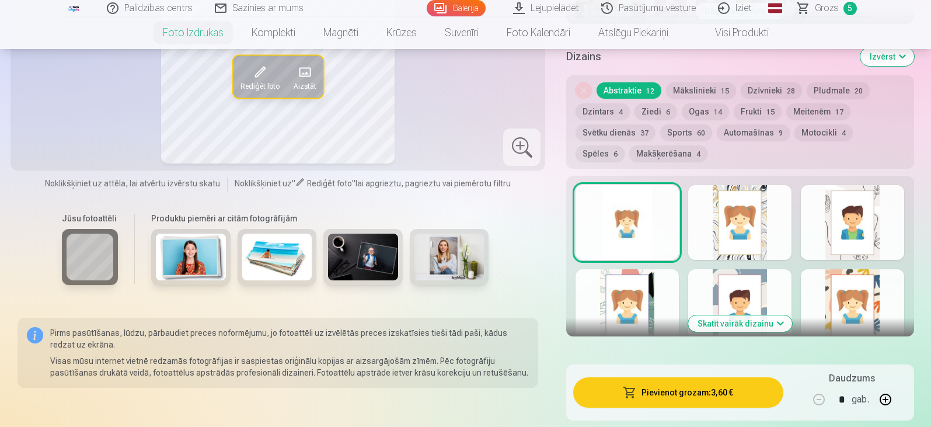
scroll to position [584, 0]
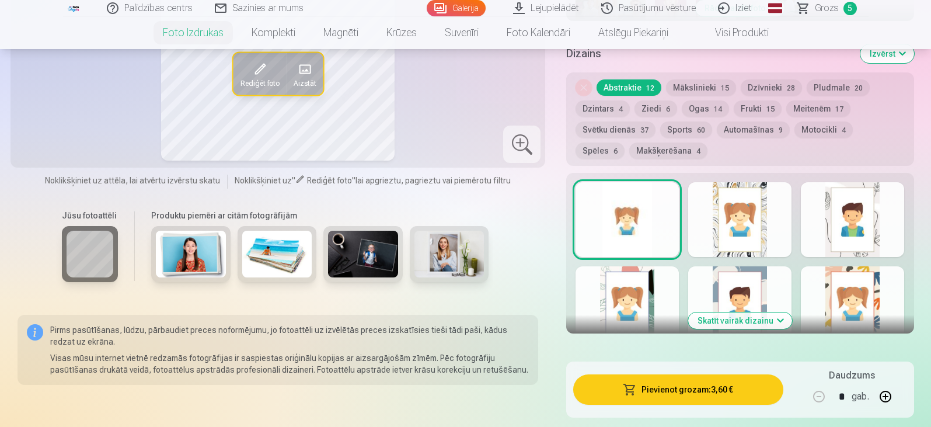
click at [810, 306] on div at bounding box center [852, 303] width 103 height 75
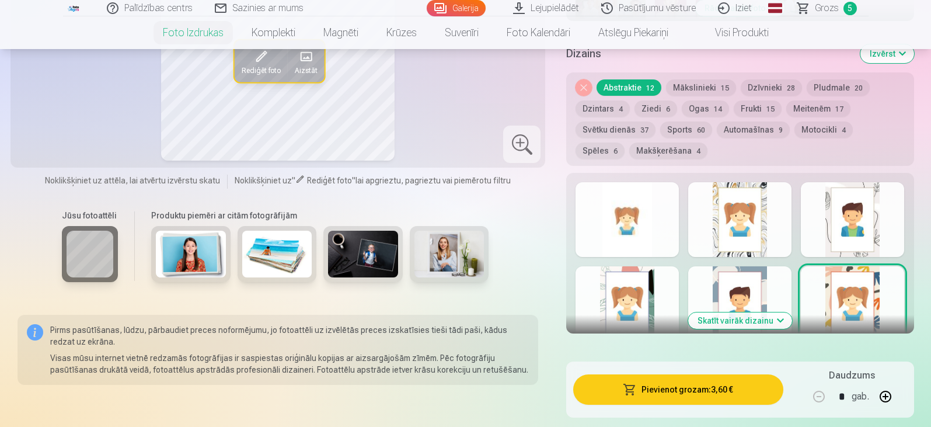
click at [702, 286] on div at bounding box center [739, 303] width 103 height 75
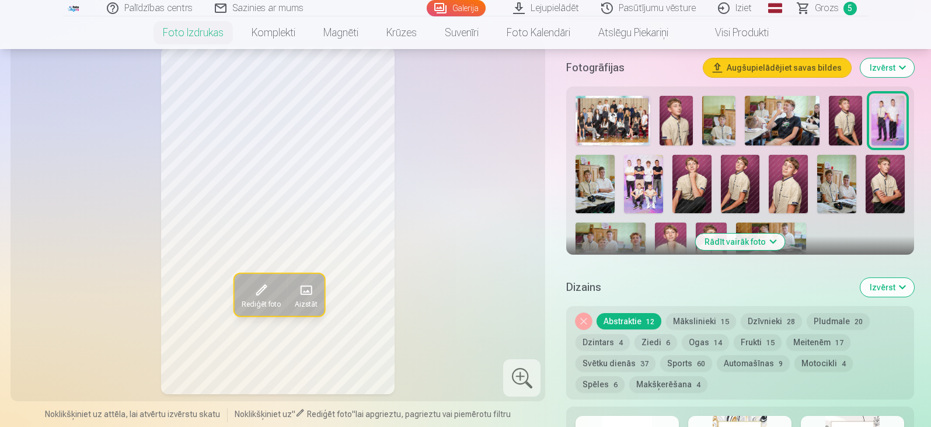
scroll to position [525, 0]
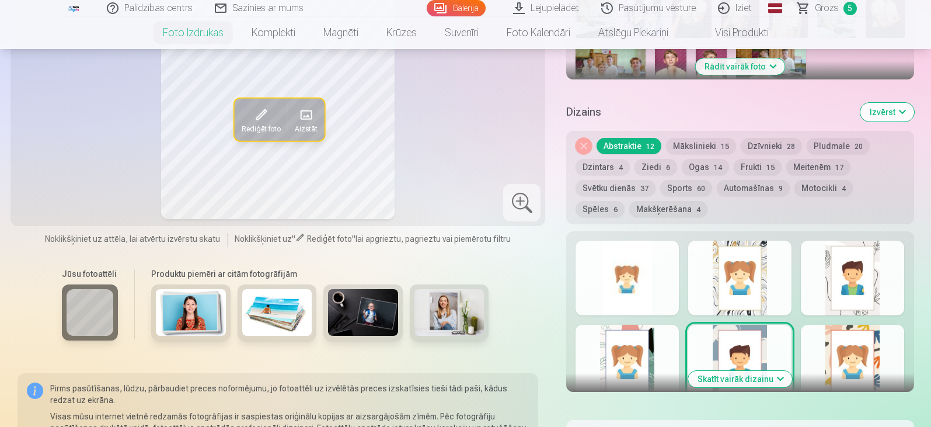
click at [592, 351] on div at bounding box center [626, 362] width 103 height 75
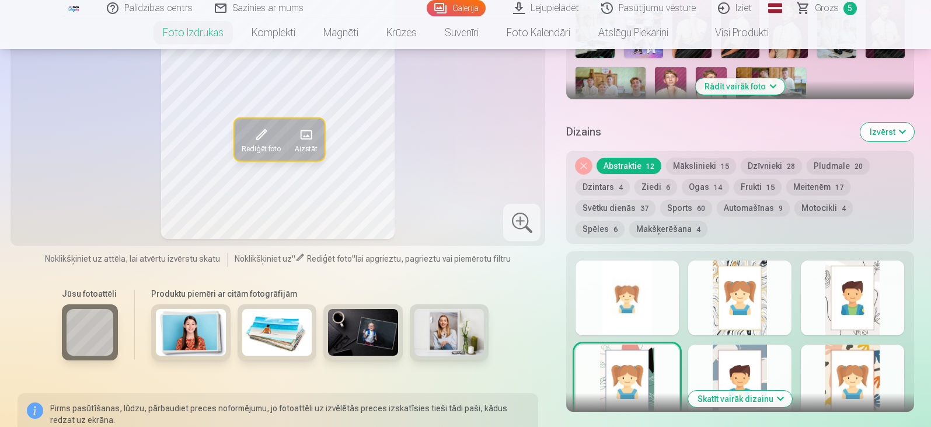
scroll to position [584, 0]
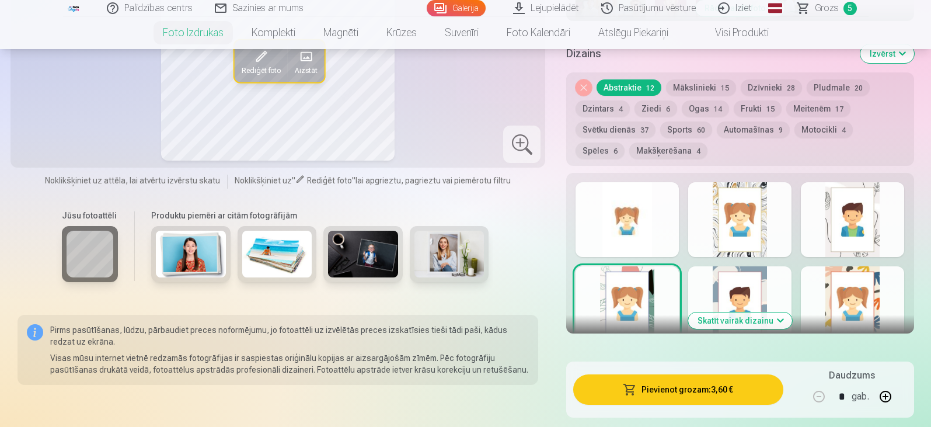
click at [802, 228] on div at bounding box center [852, 219] width 103 height 75
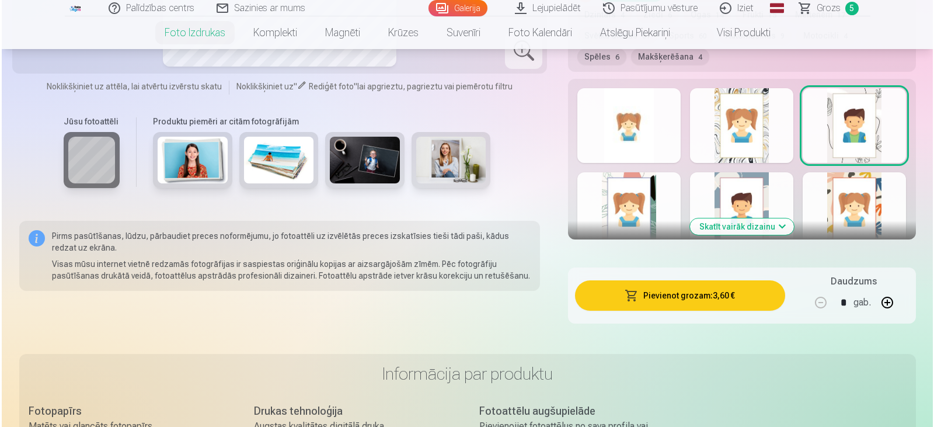
scroll to position [700, 0]
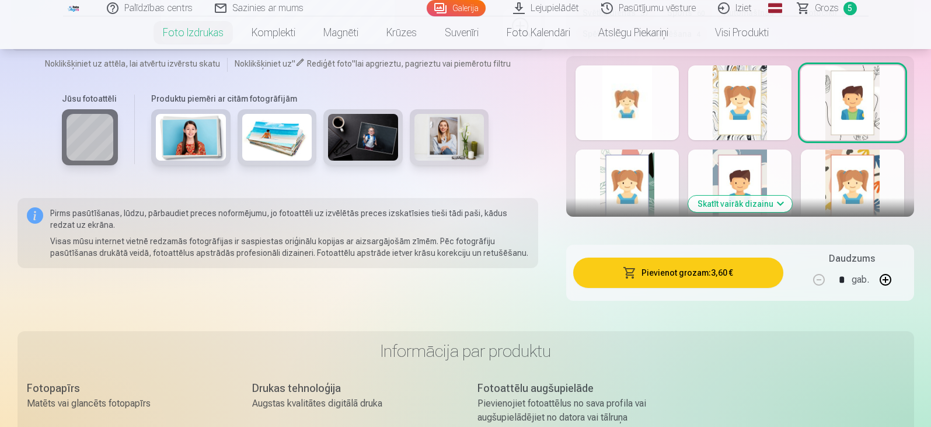
click at [662, 278] on button "Pievienot grozam : 3,60 €" at bounding box center [678, 272] width 210 height 30
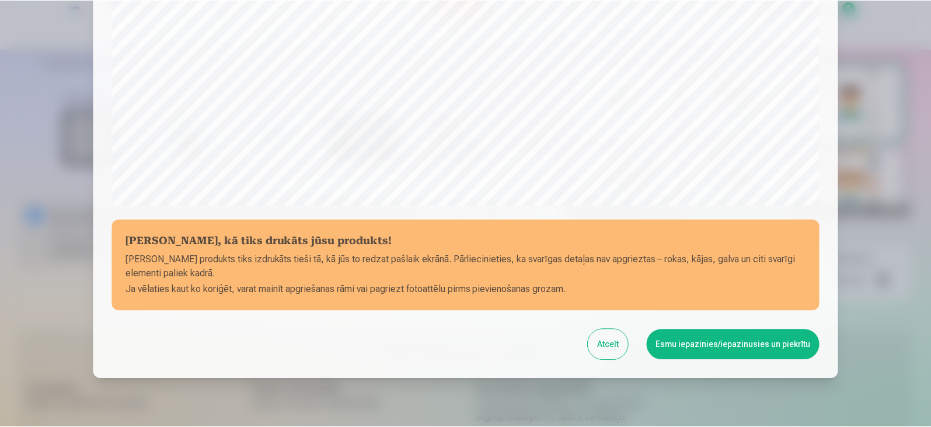
scroll to position [414, 0]
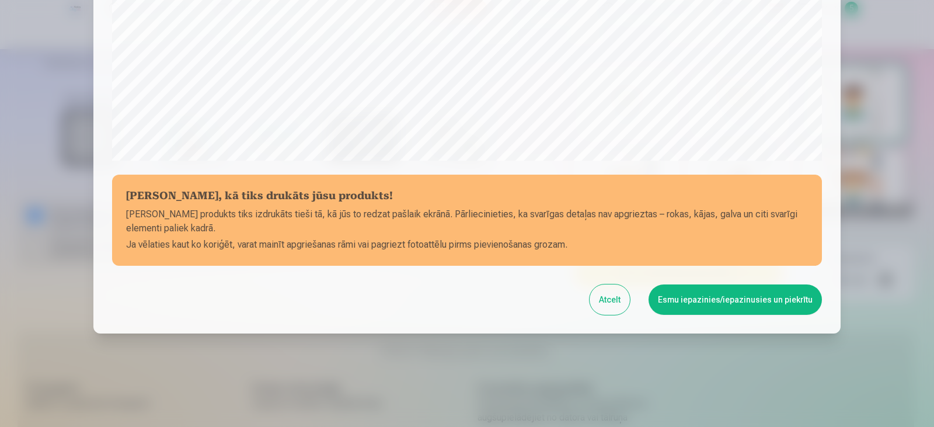
click at [707, 300] on button "Esmu iepazinies/iepazinusies un piekrītu" at bounding box center [734, 299] width 173 height 30
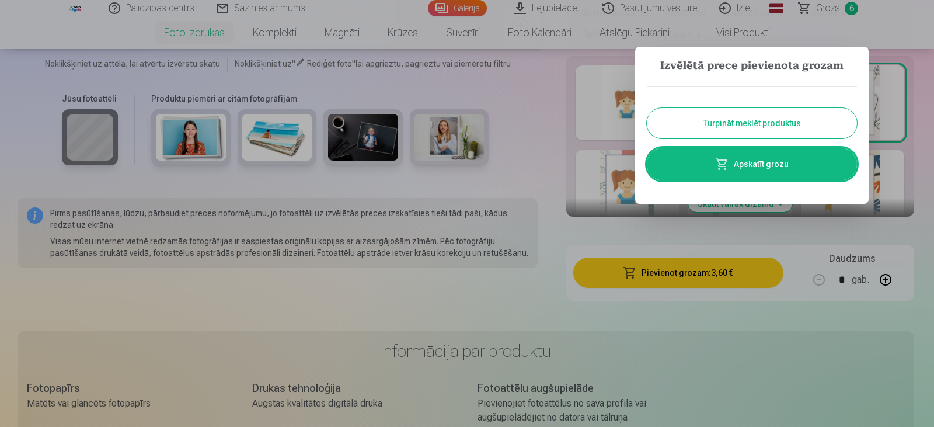
click at [692, 127] on button "Turpināt meklēt produktus" at bounding box center [752, 123] width 210 height 30
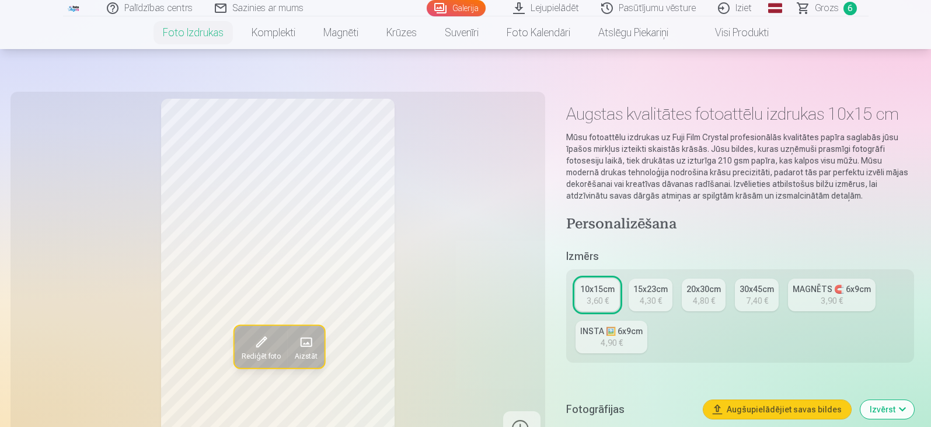
scroll to position [0, 0]
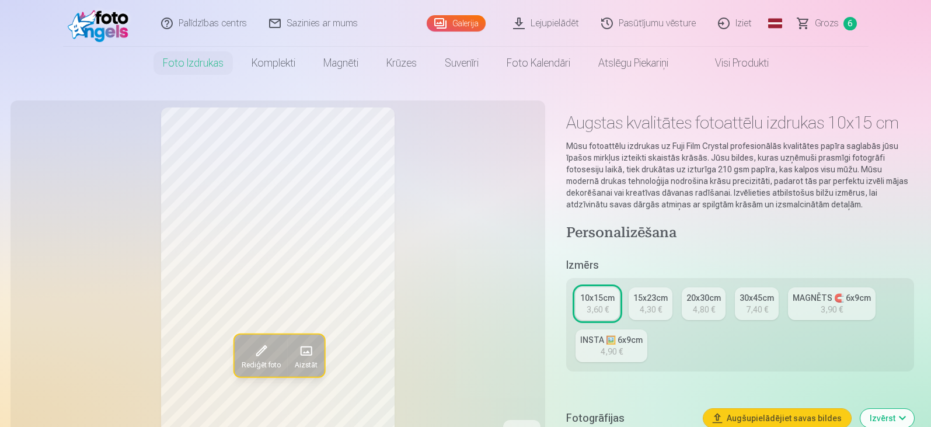
click at [822, 26] on span "Grozs" at bounding box center [827, 23] width 24 height 14
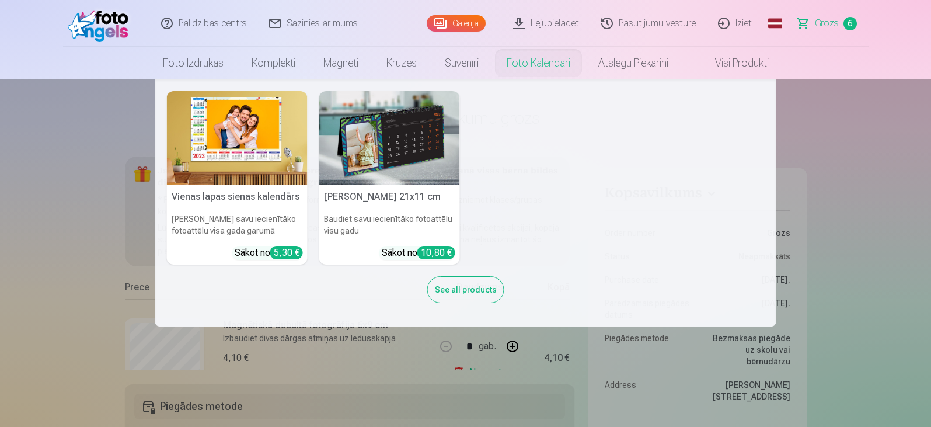
click at [509, 68] on link "Foto kalendāri" at bounding box center [539, 63] width 92 height 33
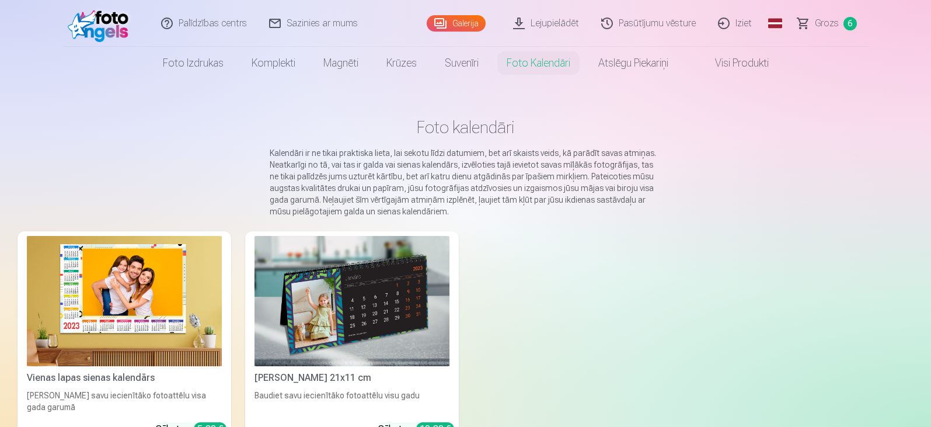
click at [807, 25] on link "Grozs 6" at bounding box center [828, 23] width 82 height 47
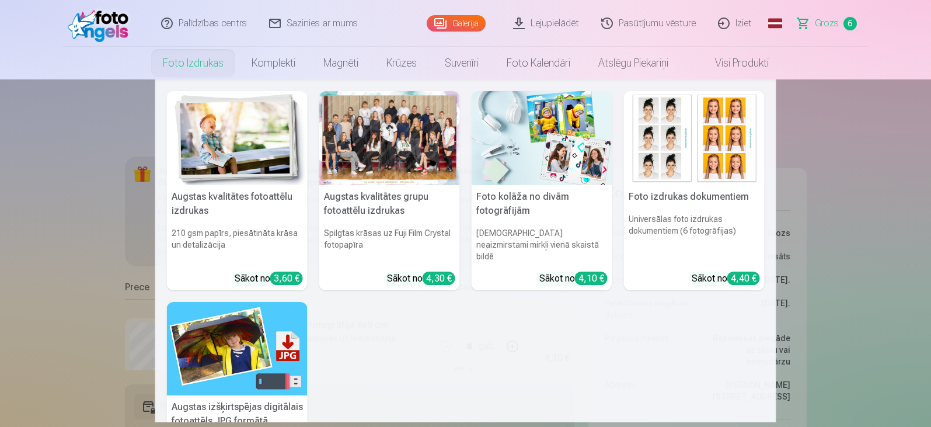
click at [204, 68] on link "Foto izdrukas" at bounding box center [193, 63] width 89 height 33
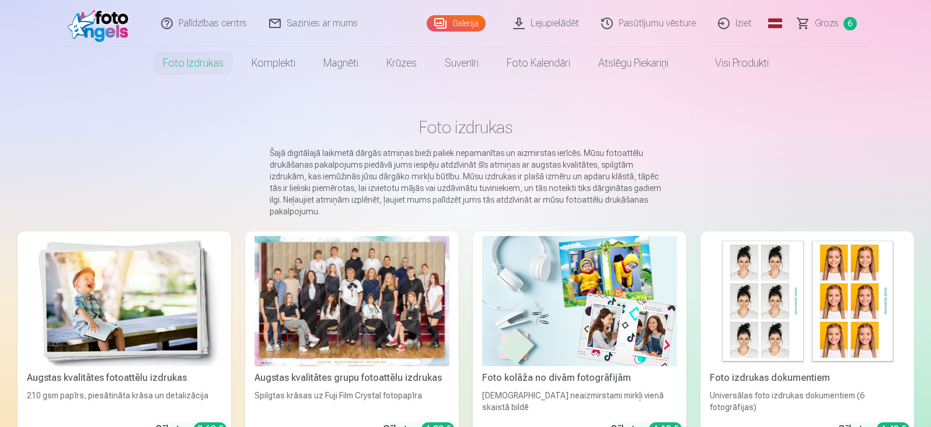
click at [760, 287] on img at bounding box center [807, 301] width 195 height 130
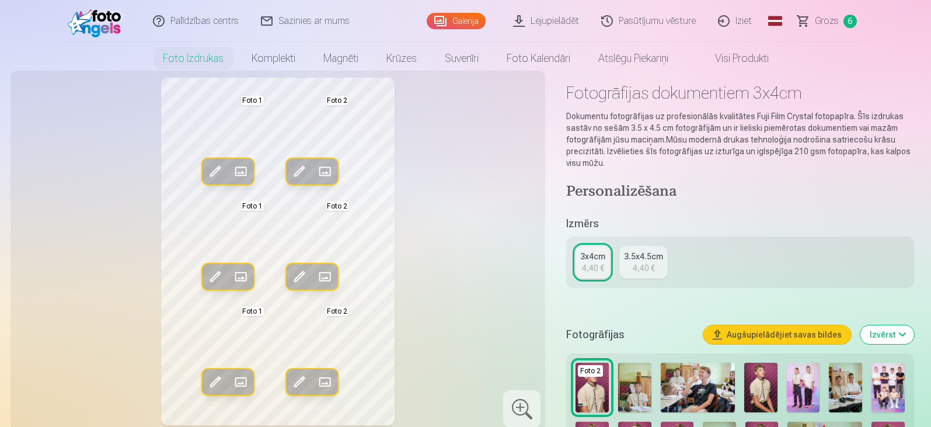
scroll to position [58, 0]
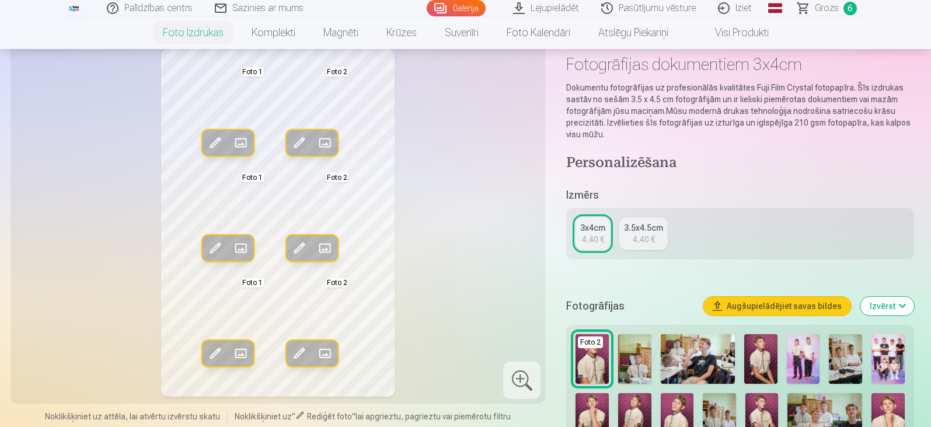
click at [646, 356] on img at bounding box center [634, 359] width 33 height 50
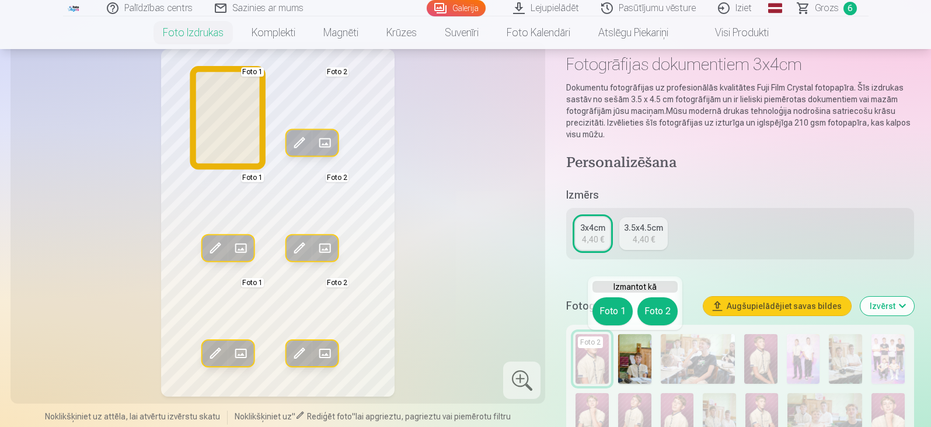
click at [615, 309] on button "Foto 1" at bounding box center [612, 311] width 40 height 28
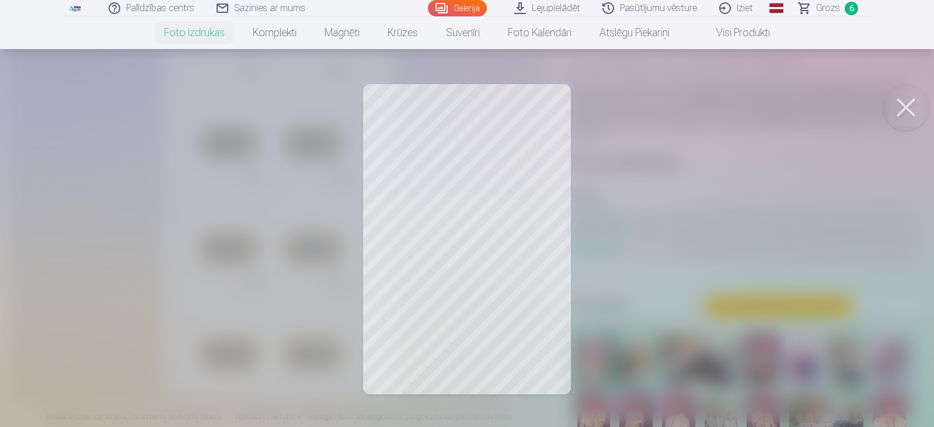
click at [428, 163] on div at bounding box center [467, 213] width 934 height 427
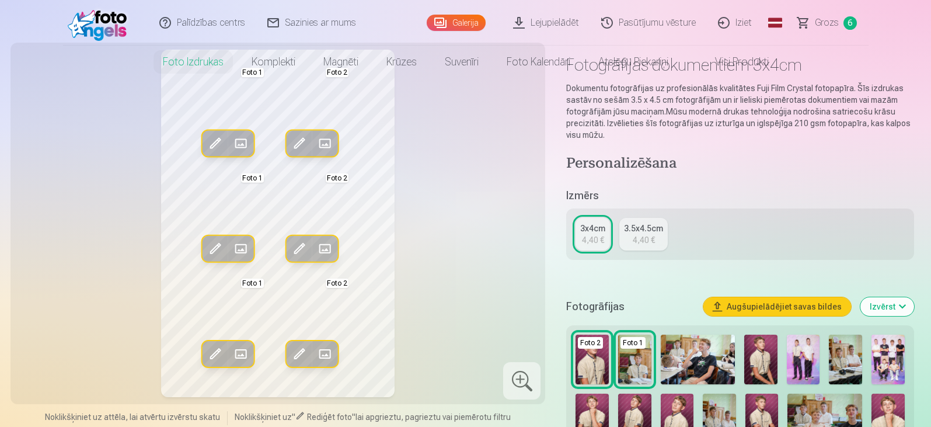
scroll to position [0, 0]
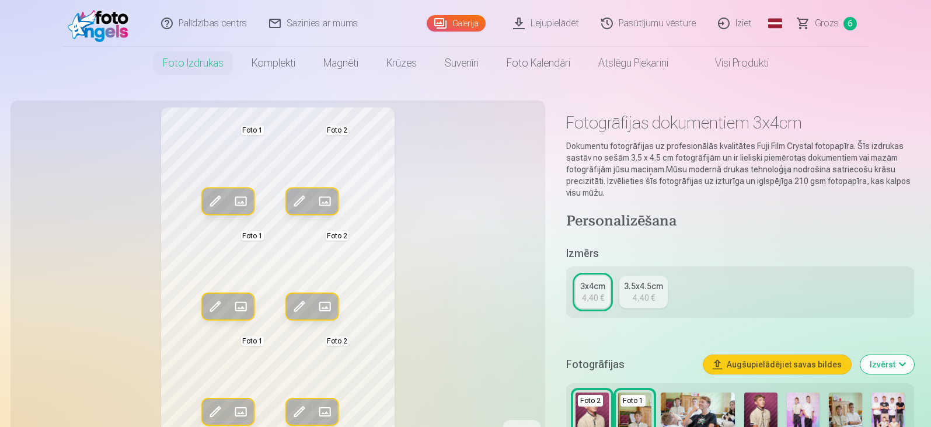
click at [295, 193] on span at bounding box center [299, 201] width 19 height 19
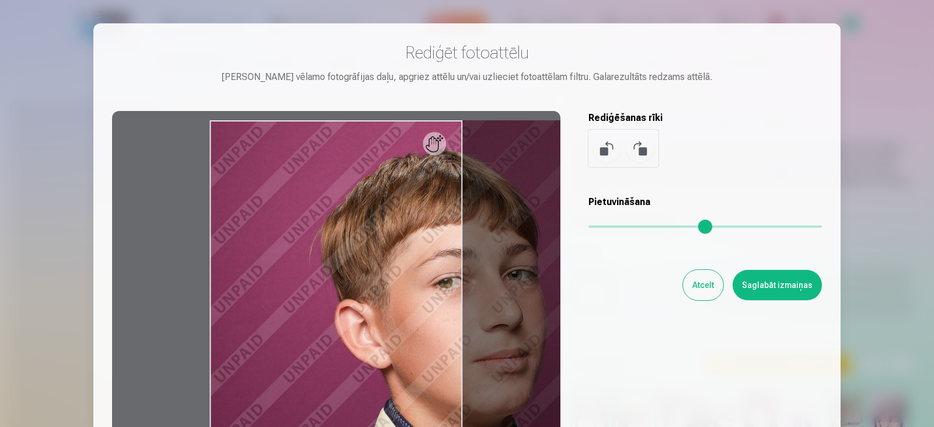
type input "*"
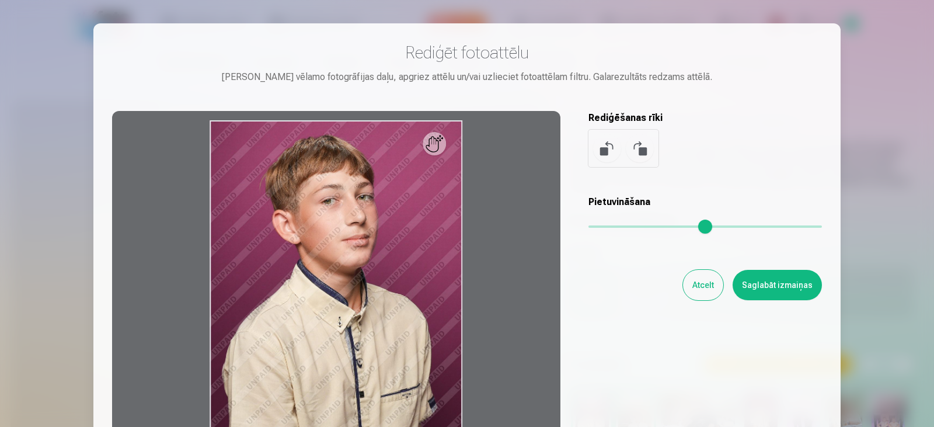
drag, startPoint x: 601, startPoint y: 225, endPoint x: 477, endPoint y: 207, distance: 125.6
click at [588, 225] on input "range" at bounding box center [704, 226] width 233 height 2
click at [689, 279] on button "Atcelt" at bounding box center [703, 285] width 40 height 30
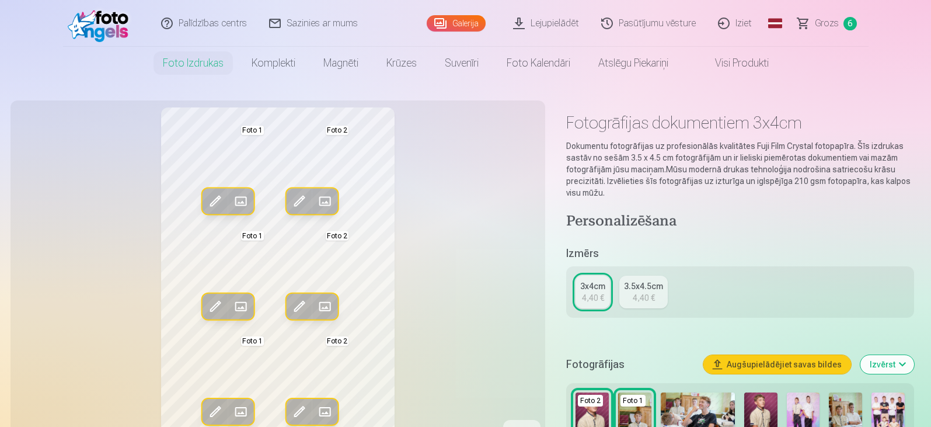
click at [641, 296] on div "4,40 €" at bounding box center [644, 298] width 22 height 12
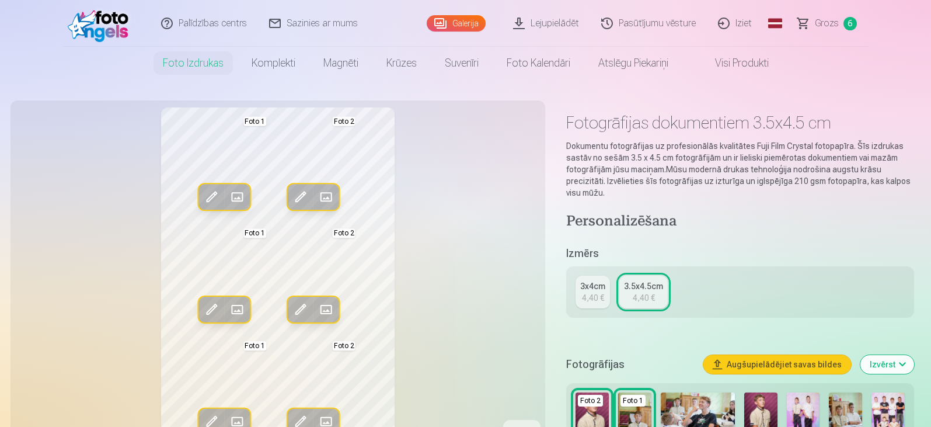
click at [598, 284] on div "3x4cm" at bounding box center [592, 286] width 25 height 12
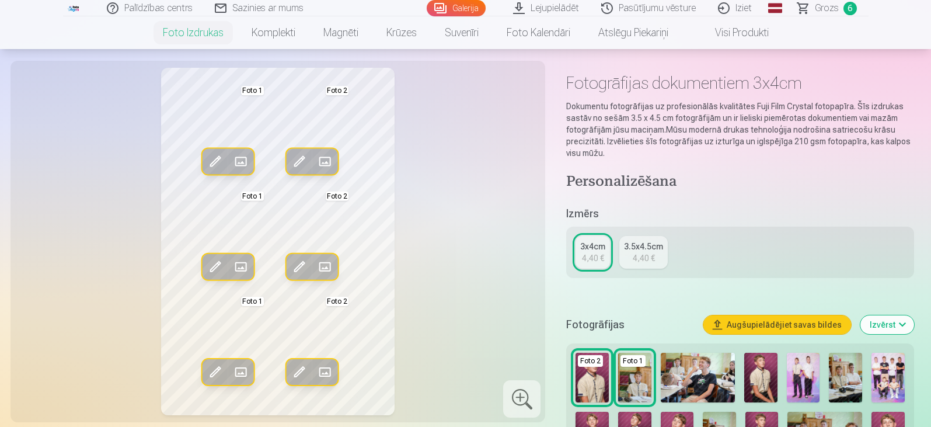
scroll to position [58, 0]
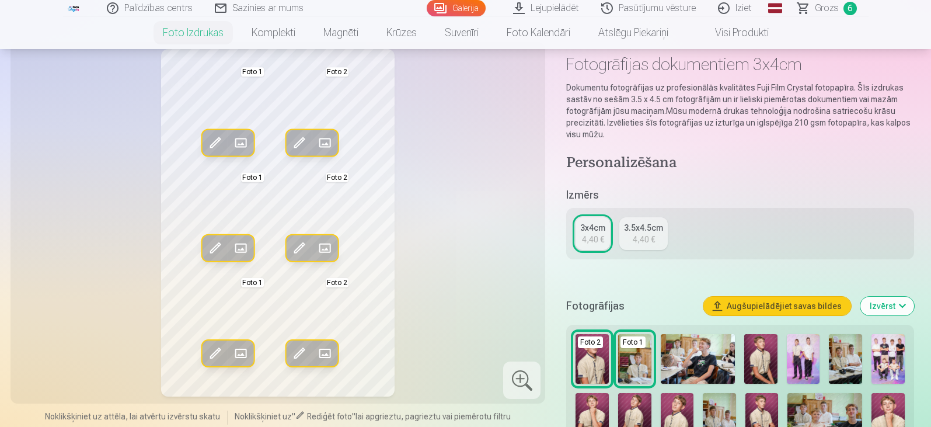
click at [600, 239] on div "4,40 €" at bounding box center [593, 239] width 22 height 12
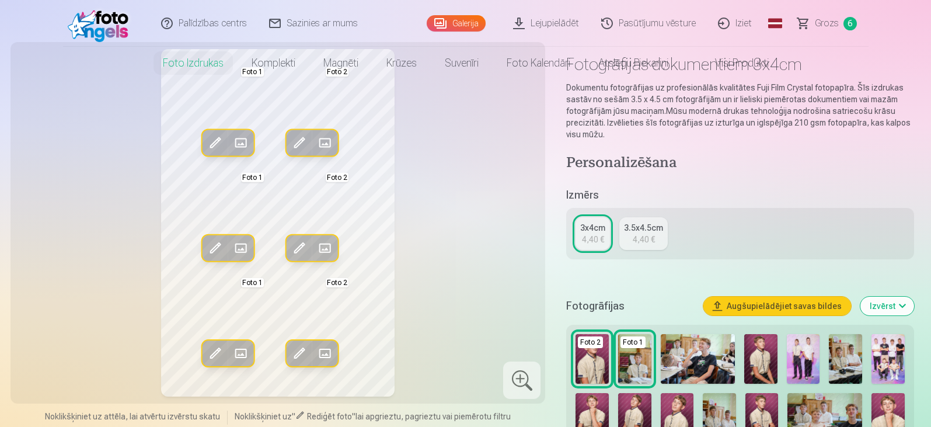
scroll to position [0, 0]
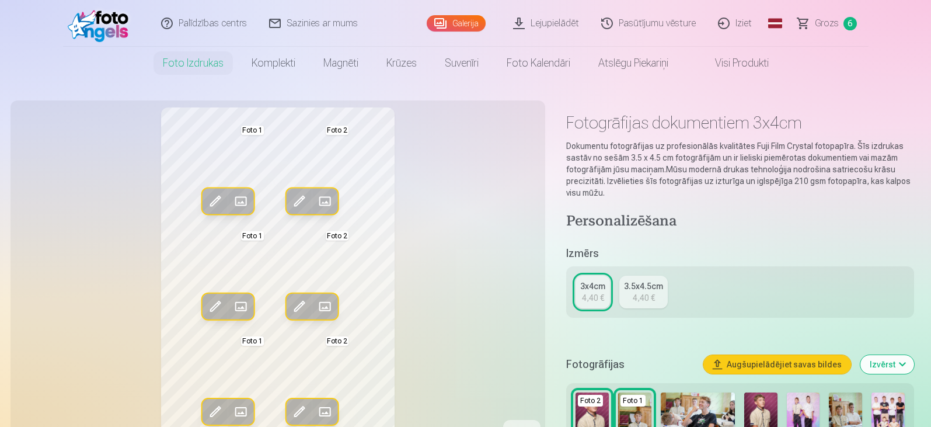
click at [632, 292] on link "3.5x4.5cm 4,40 €" at bounding box center [643, 291] width 48 height 33
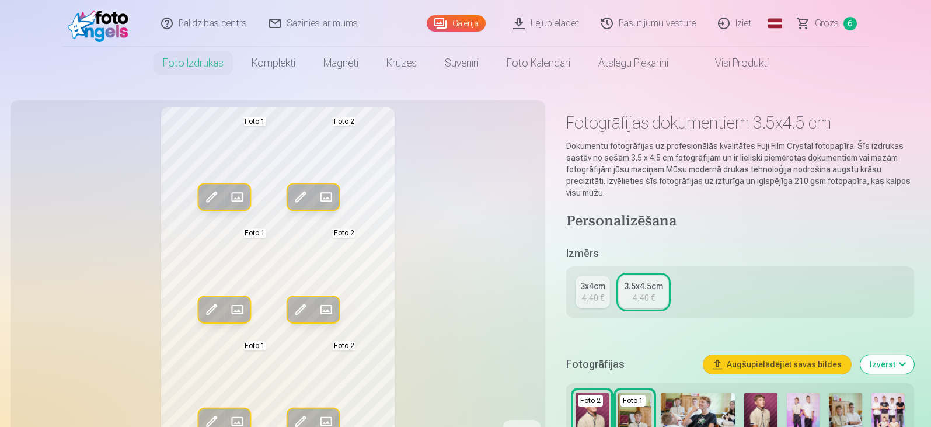
click at [587, 289] on div "3x4cm" at bounding box center [592, 286] width 25 height 12
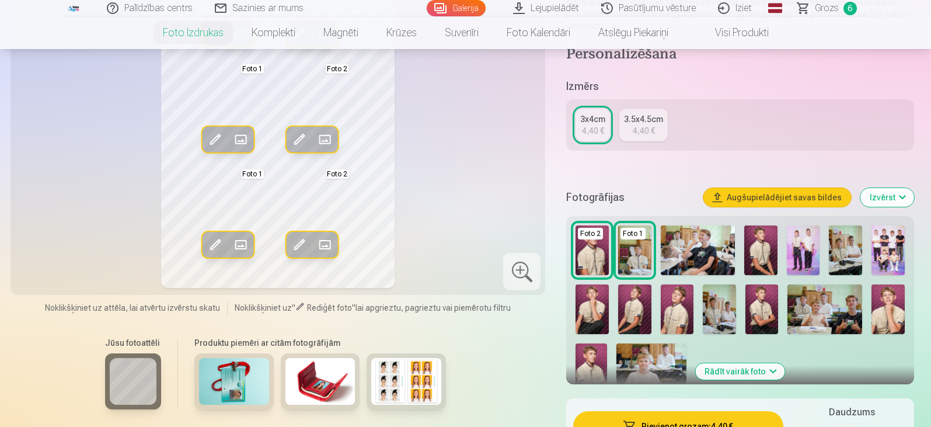
scroll to position [175, 0]
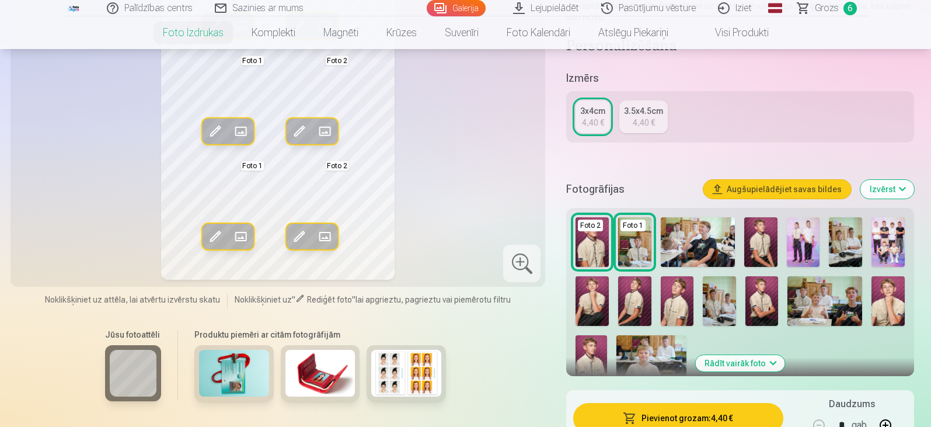
click at [388, 380] on img at bounding box center [406, 373] width 70 height 47
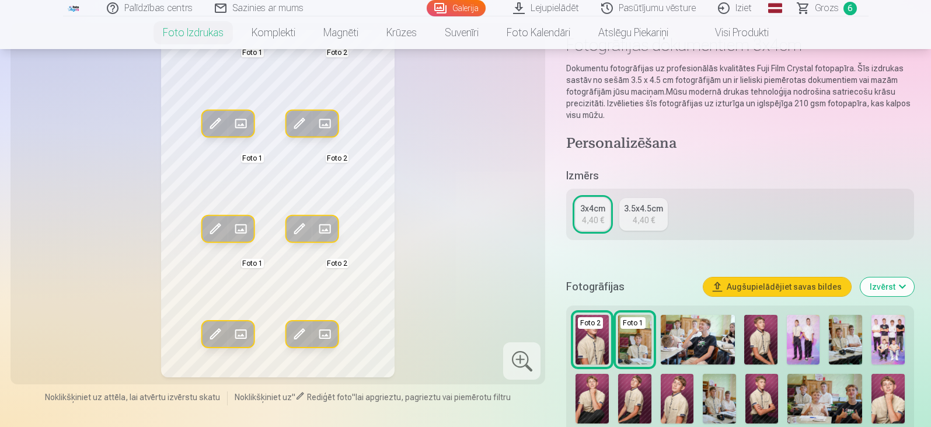
scroll to position [0, 0]
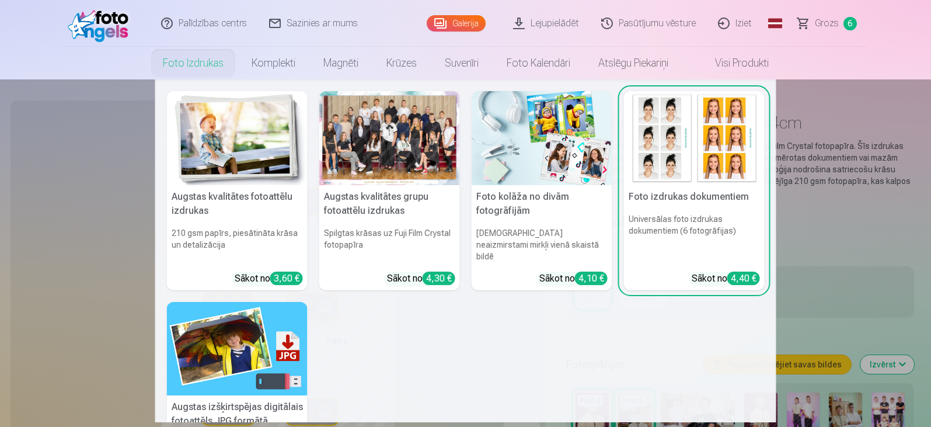
click at [0, 176] on nav "Augstas kvalitātes fotoattēlu izdrukas 210 gsm papīrs, piesātināta krāsa un det…" at bounding box center [465, 250] width 931 height 343
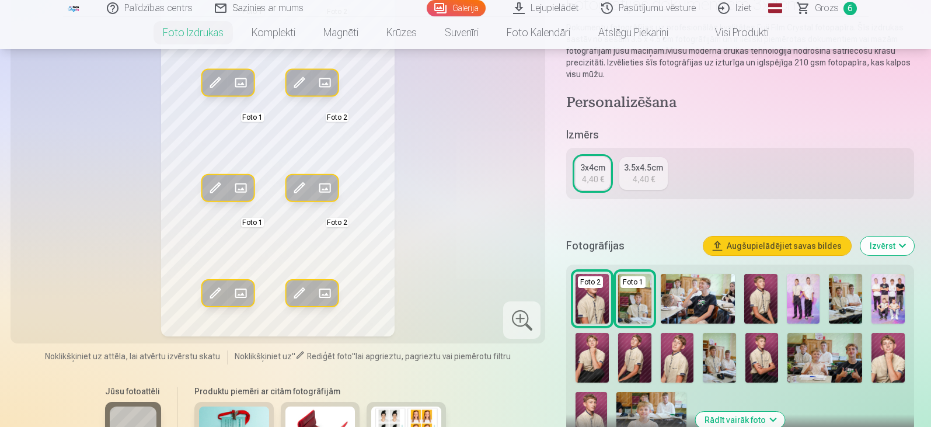
scroll to position [117, 0]
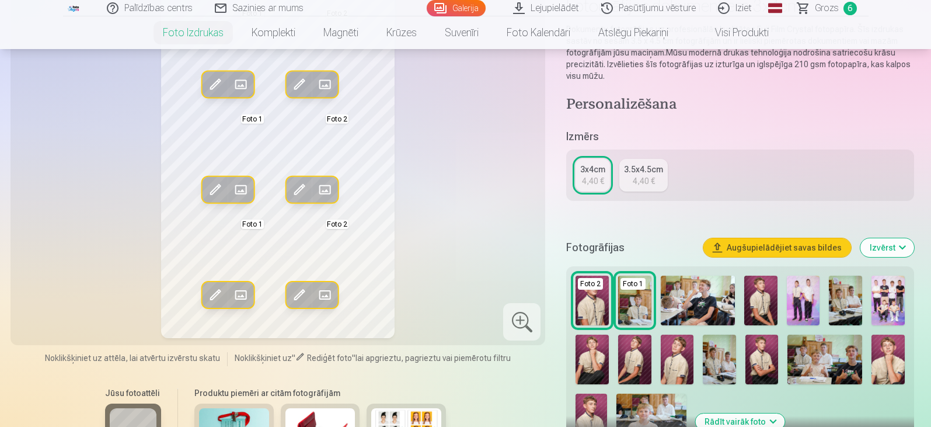
click at [754, 361] on img at bounding box center [761, 359] width 33 height 50
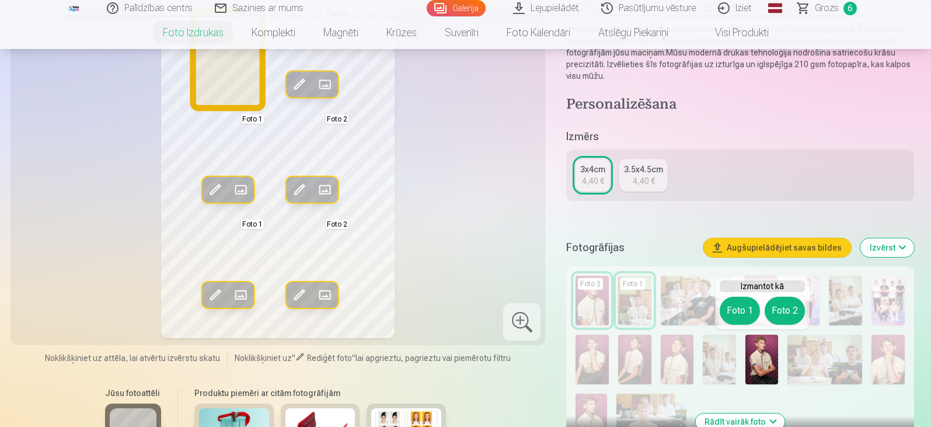
click at [757, 315] on button "Foto 1" at bounding box center [740, 311] width 40 height 28
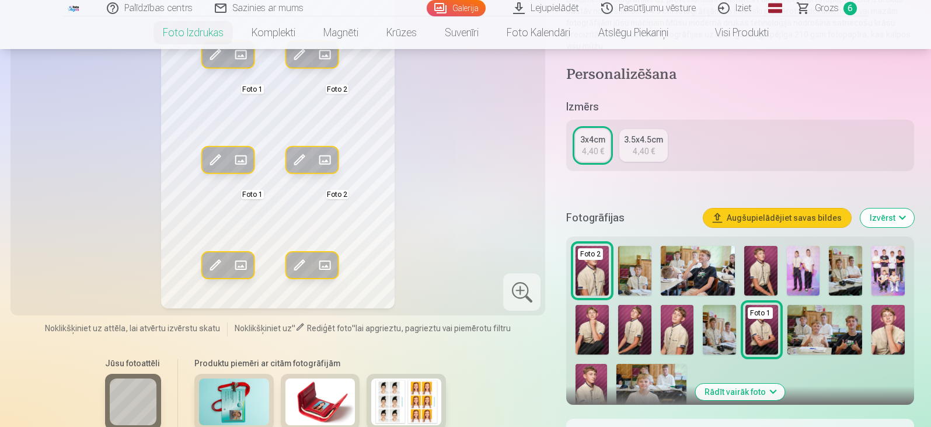
scroll to position [175, 0]
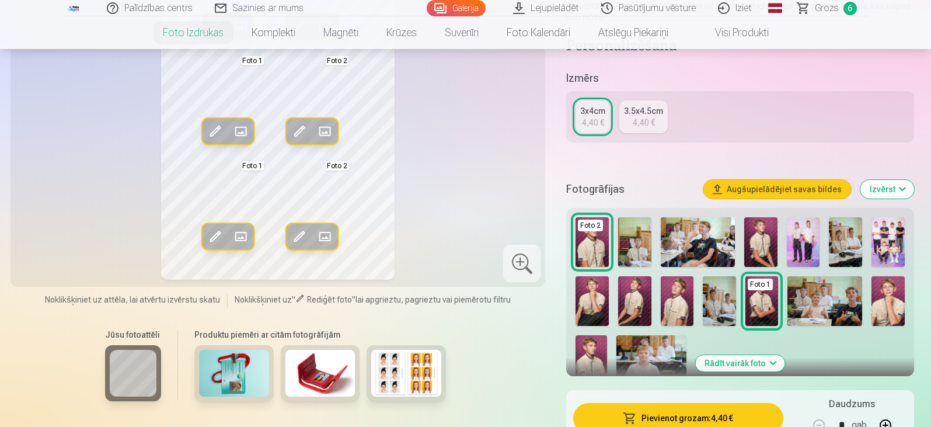
click at [771, 364] on button "Rādīt vairāk foto" at bounding box center [739, 363] width 89 height 16
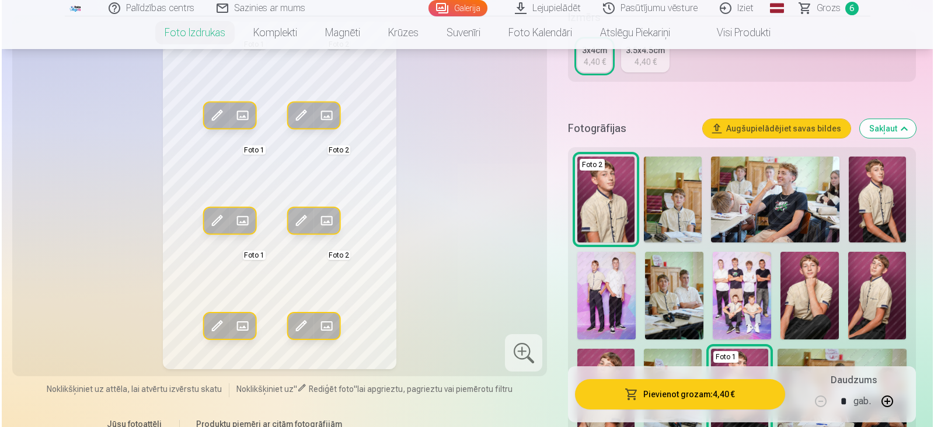
scroll to position [233, 0]
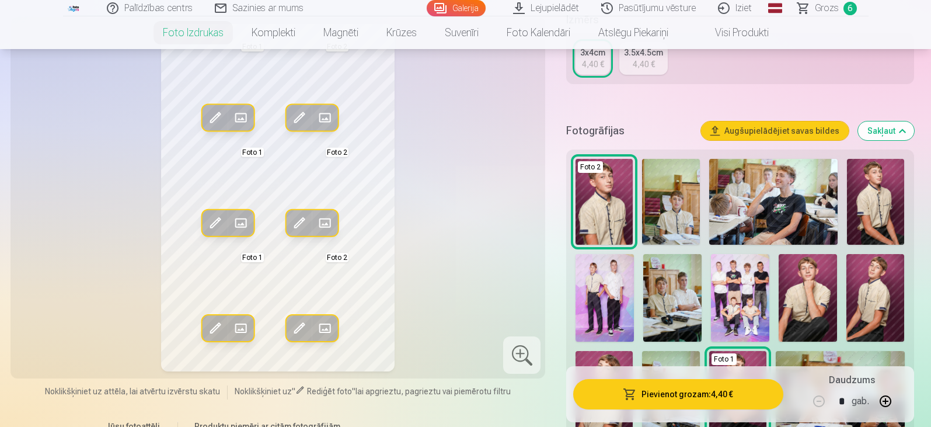
click at [756, 268] on img at bounding box center [740, 298] width 58 height 88
click at [747, 282] on img at bounding box center [740, 298] width 58 height 88
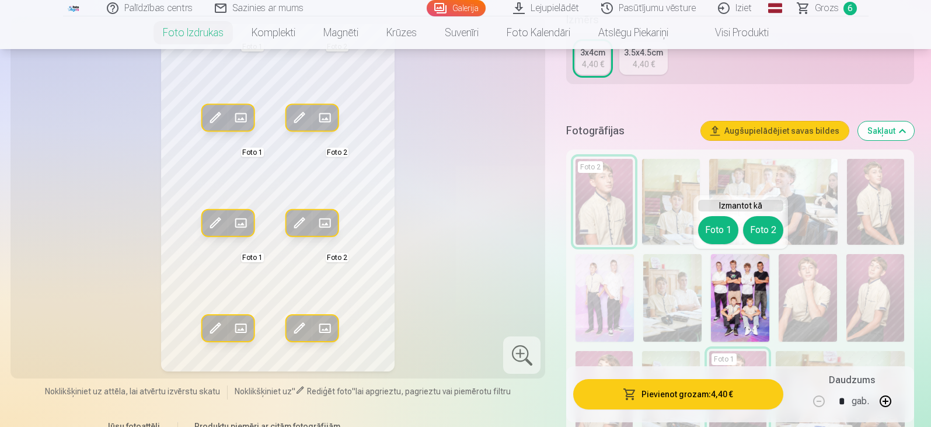
click at [711, 291] on img at bounding box center [740, 298] width 58 height 88
click at [765, 291] on img at bounding box center [740, 298] width 58 height 88
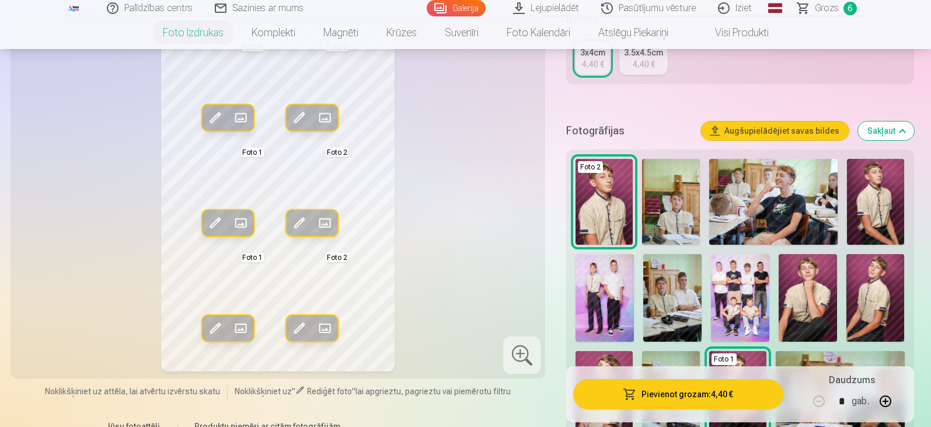
click at [805, 288] on img at bounding box center [808, 298] width 58 height 88
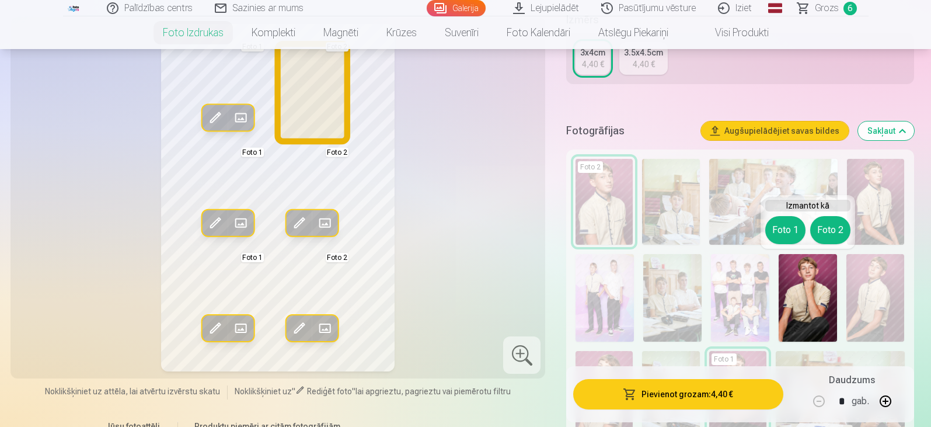
click at [839, 229] on button "Foto 2" at bounding box center [830, 230] width 40 height 28
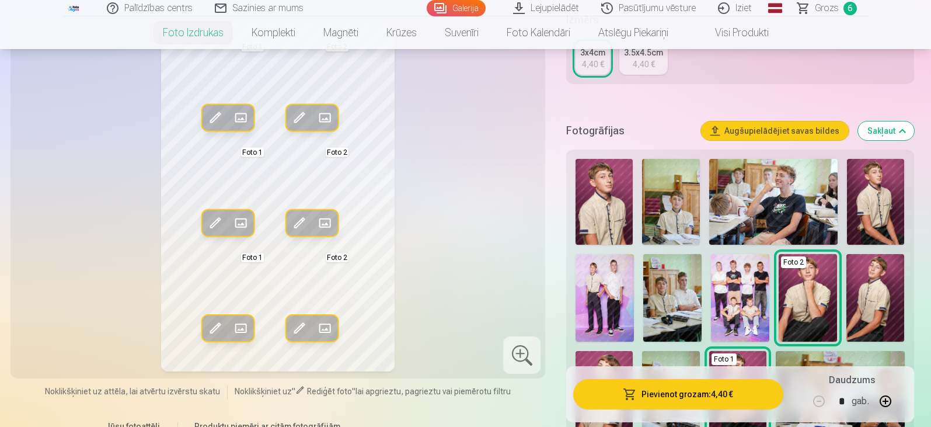
click at [446, 184] on div "Rediģēt foto Aizstāt Foto 1 Rediģēt foto Aizstāt Foto 2 Rediģēt foto Aizstāt Fo…" at bounding box center [278, 197] width 521 height 347
click at [660, 395] on button "Pievienot grozam : 4,40 €" at bounding box center [678, 394] width 210 height 30
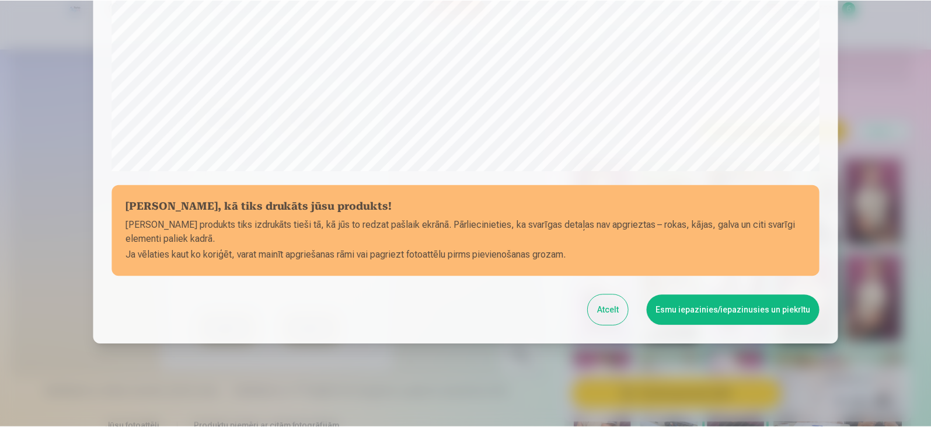
scroll to position [414, 0]
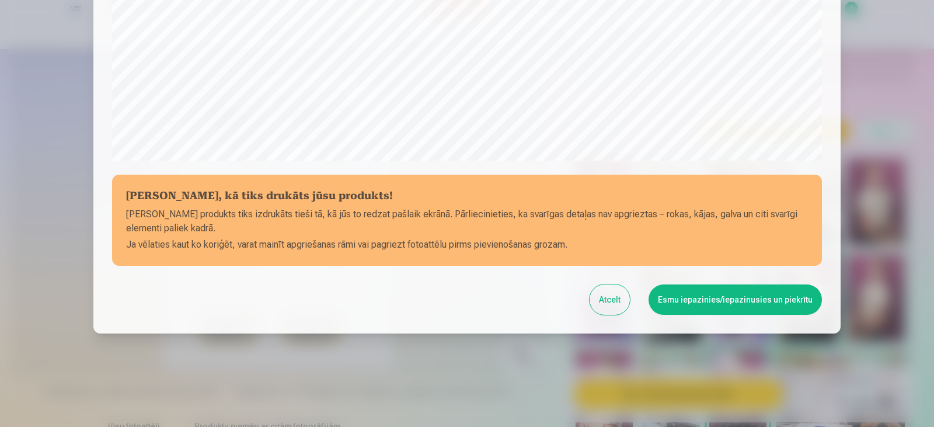
click at [723, 307] on button "Esmu iepazinies/iepazinusies un piekrītu" at bounding box center [734, 299] width 173 height 30
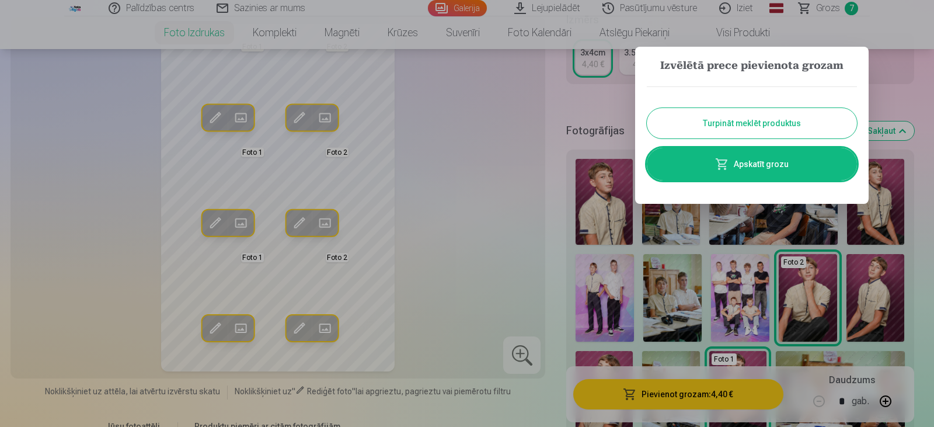
click at [729, 165] on span at bounding box center [722, 164] width 14 height 14
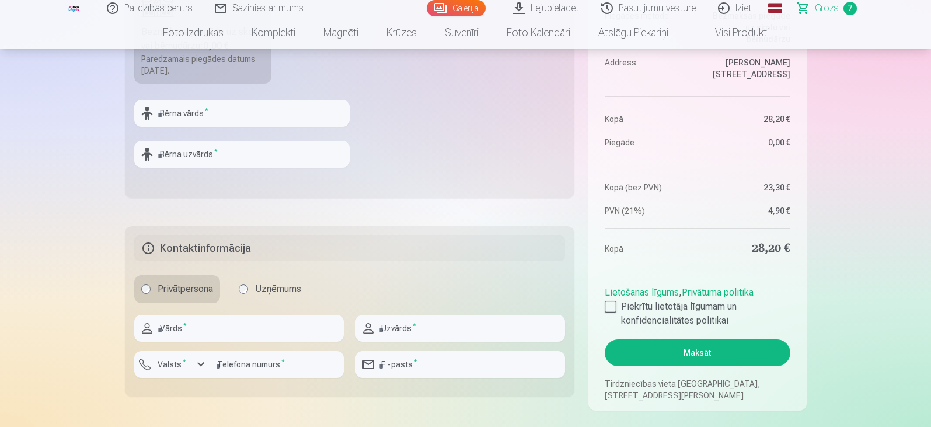
scroll to position [467, 0]
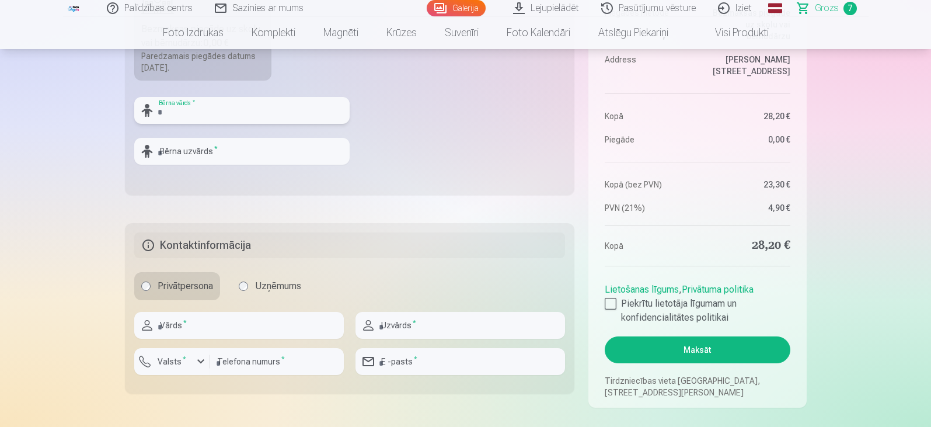
click at [274, 107] on input "text" at bounding box center [241, 110] width 215 height 27
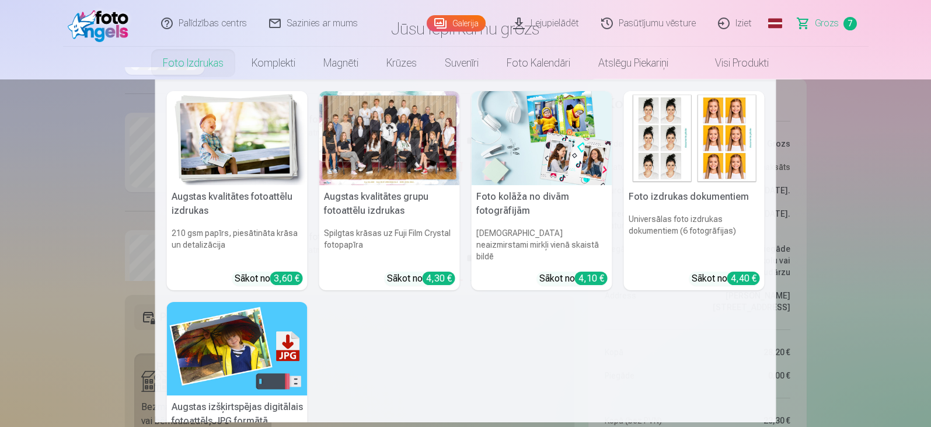
scroll to position [0, 0]
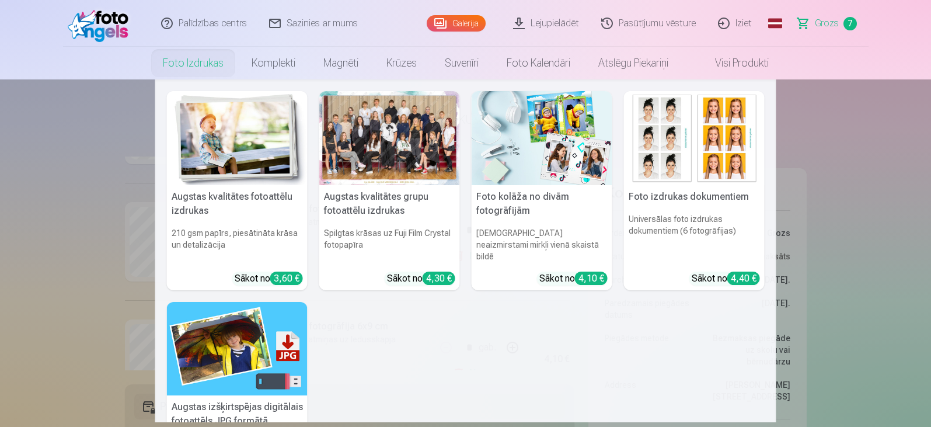
drag, startPoint x: 5, startPoint y: 281, endPoint x: 0, endPoint y: 275, distance: 7.0
click at [5, 281] on nav "Augstas kvalitātes fotoattēlu izdrukas 210 gsm papīrs, piesātināta krāsa un det…" at bounding box center [465, 250] width 931 height 343
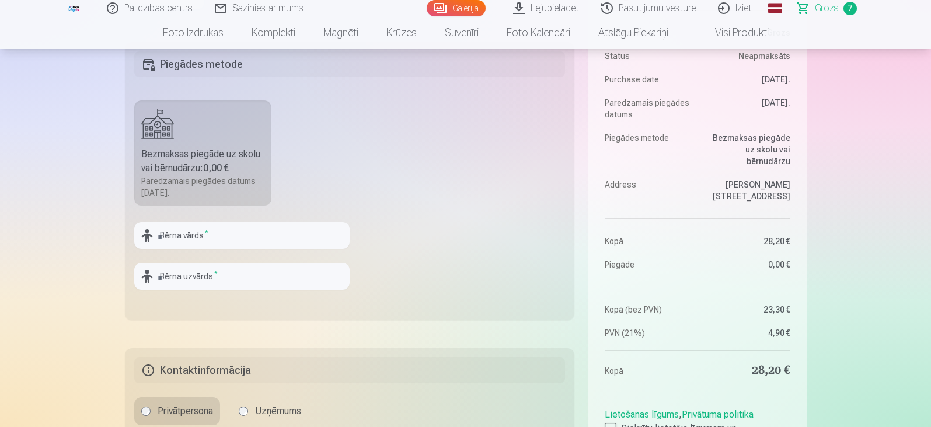
scroll to position [350, 0]
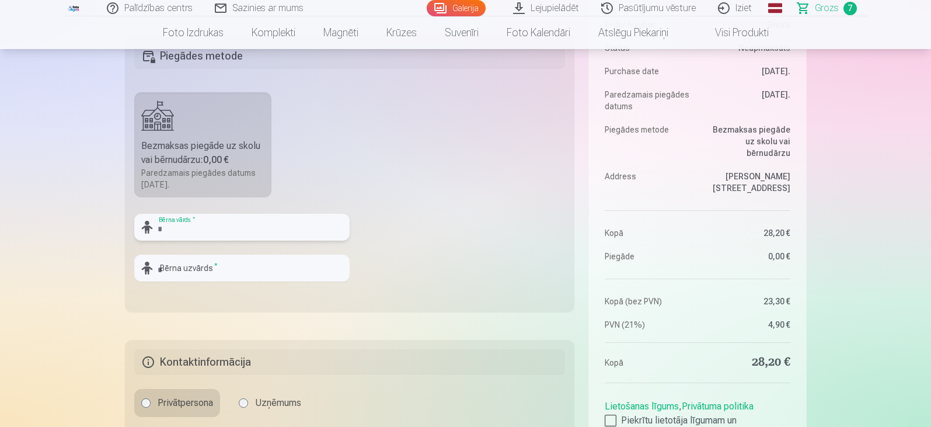
click at [165, 228] on input "text" at bounding box center [241, 227] width 215 height 27
type input "*****"
click at [173, 271] on input "text" at bounding box center [241, 267] width 215 height 27
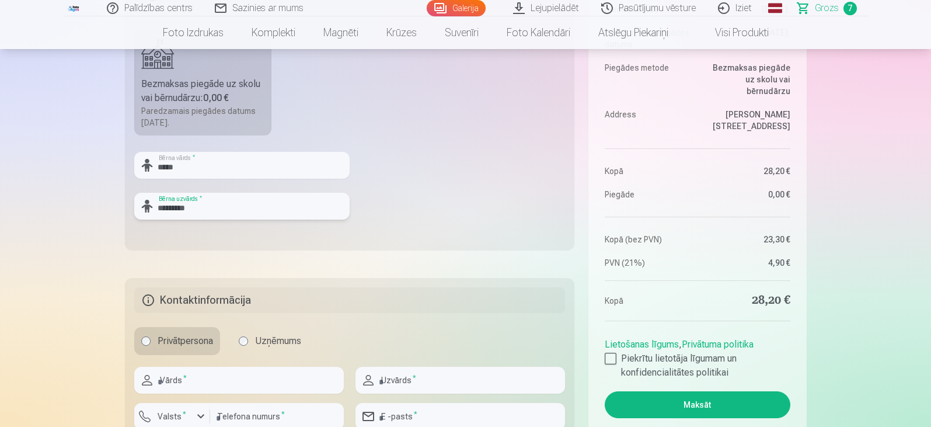
scroll to position [467, 0]
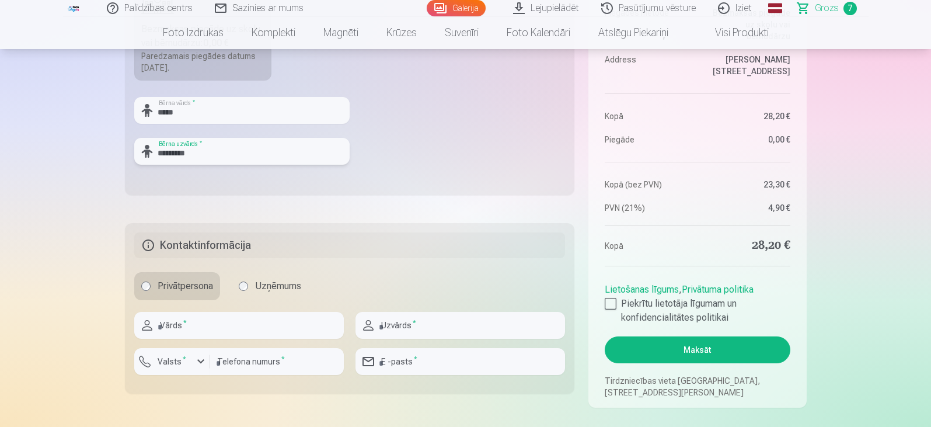
type input "*********"
click at [169, 318] on input "text" at bounding box center [239, 325] width 210 height 27
type input "******"
click at [391, 325] on input "text" at bounding box center [460, 325] width 210 height 27
type input "********"
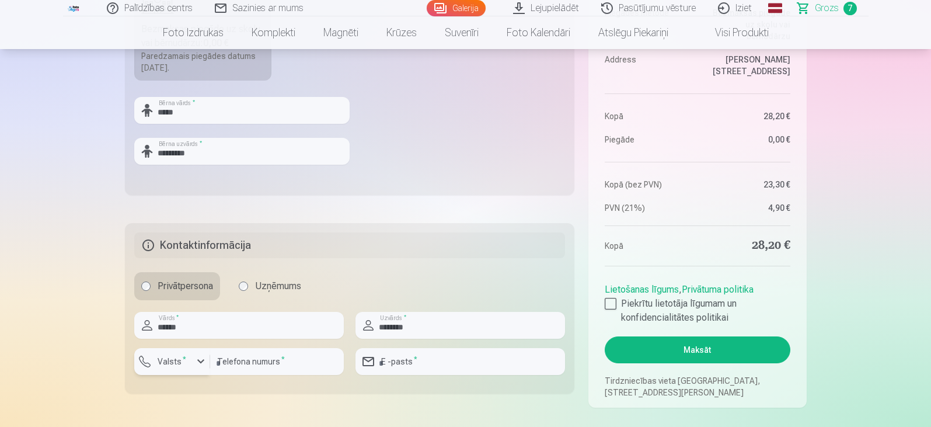
click at [200, 358] on div "button" at bounding box center [201, 361] width 14 height 14
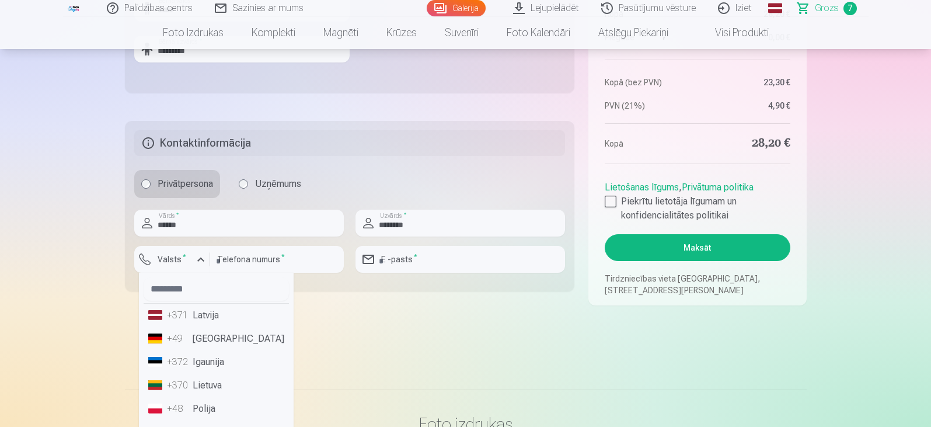
scroll to position [584, 0]
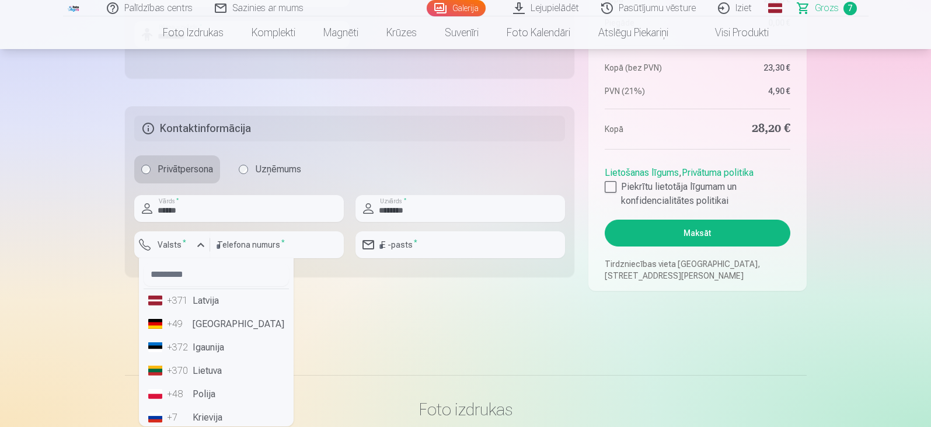
click at [195, 296] on li "+371 Latvija" at bounding box center [216, 300] width 145 height 23
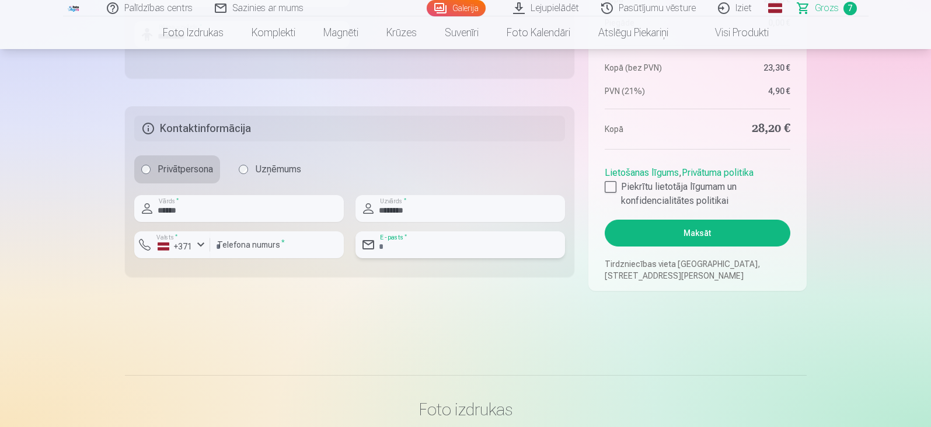
click at [385, 242] on input "email" at bounding box center [460, 244] width 210 height 27
type input "**********"
click at [291, 245] on input "number" at bounding box center [277, 244] width 134 height 27
type input "********"
click at [612, 189] on div at bounding box center [611, 187] width 12 height 12
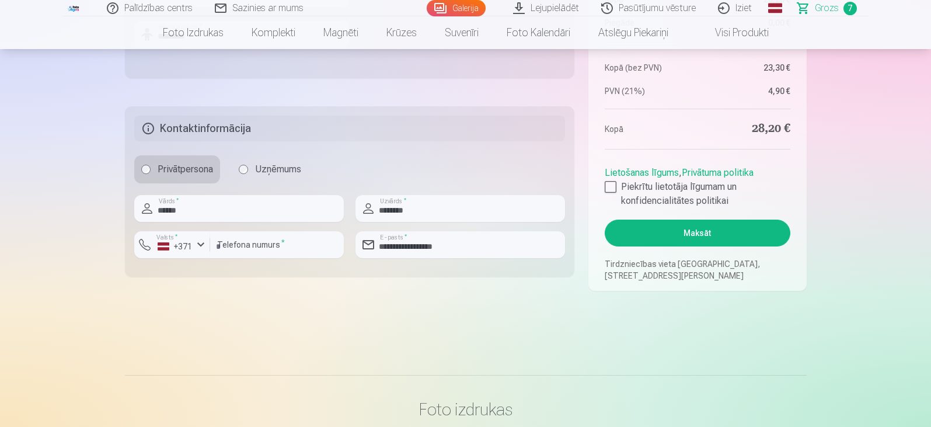
click at [693, 228] on button "Maksāt" at bounding box center [697, 232] width 185 height 27
